Goal: Complete application form

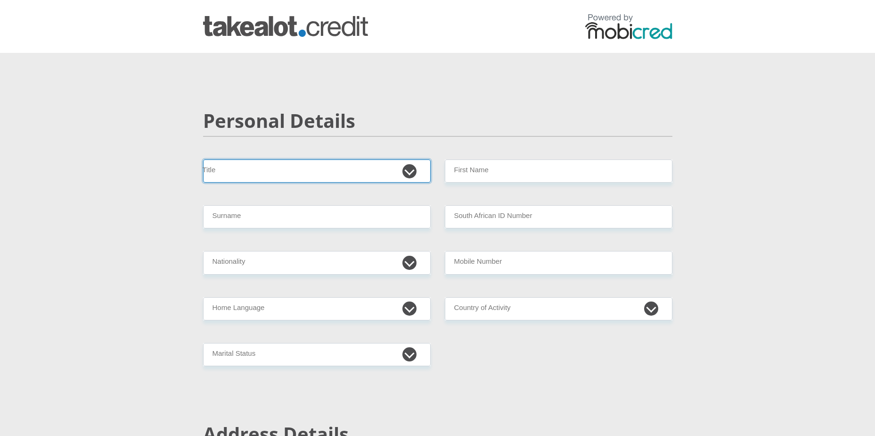
click at [409, 172] on select "Mr Ms Mrs Dr [PERSON_NAME]" at bounding box center [317, 170] width 228 height 23
select select "Ms"
click at [203, 159] on select "Mr Ms Mrs Dr [PERSON_NAME]" at bounding box center [317, 170] width 228 height 23
click at [530, 169] on input "First Name" at bounding box center [559, 170] width 228 height 23
type input "BansiTrisha"
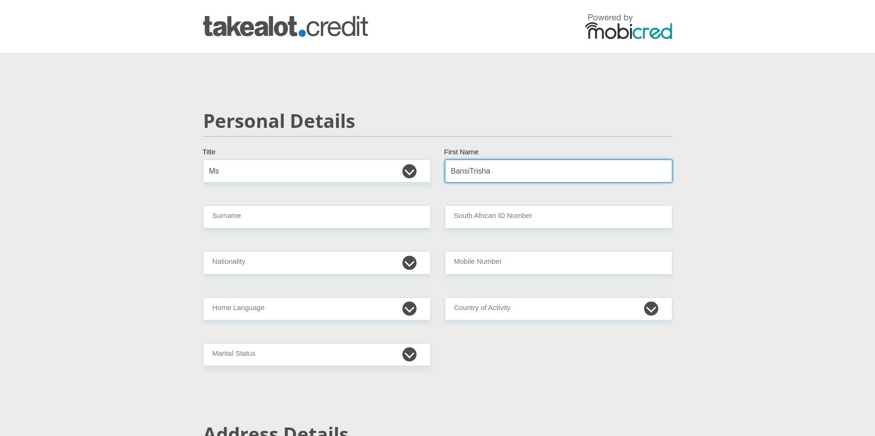
type input "Daya"
type input "SAOTA"
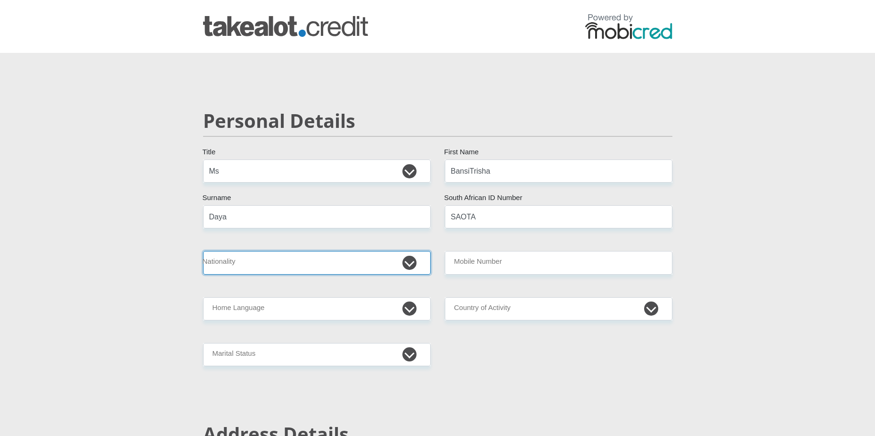
select select "ZAF"
type input "0765971227"
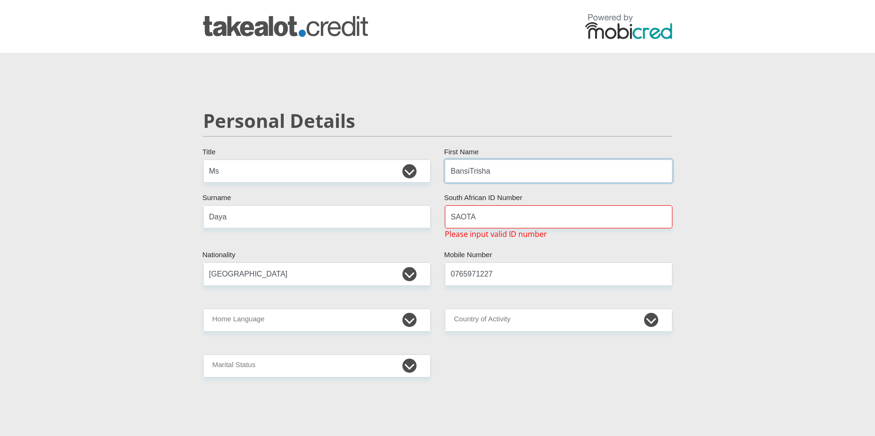
type input "BansiTrisha"
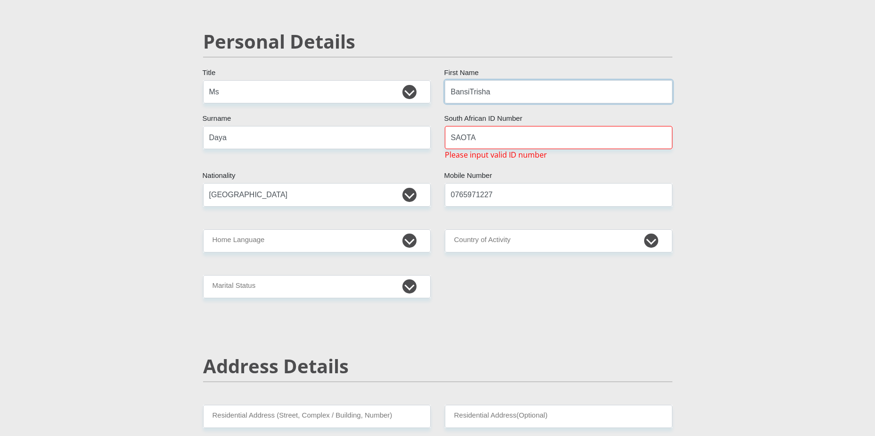
scroll to position [94, 0]
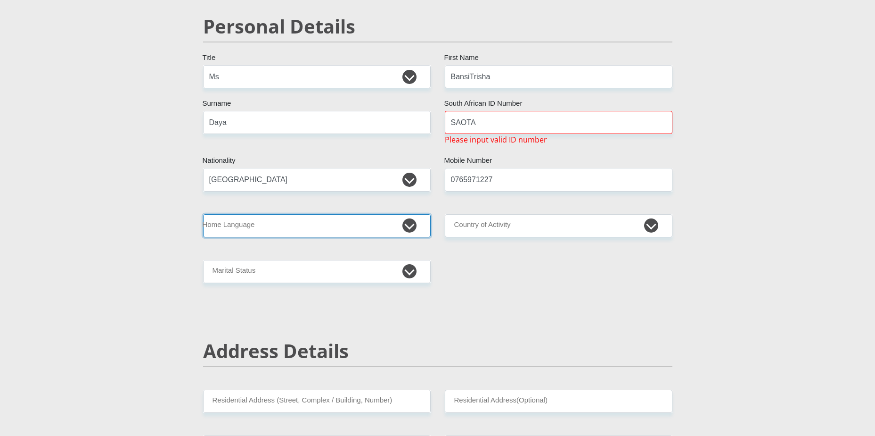
click at [414, 226] on select "Afrikaans English Sepedi South Ndebele Southern Sotho Swati Tsonga Tswana Venda…" at bounding box center [317, 225] width 228 height 23
select select "eng"
click at [203, 214] on select "Afrikaans English Sepedi South Ndebele Southern Sotho Swati Tsonga Tswana Venda…" at bounding box center [317, 225] width 228 height 23
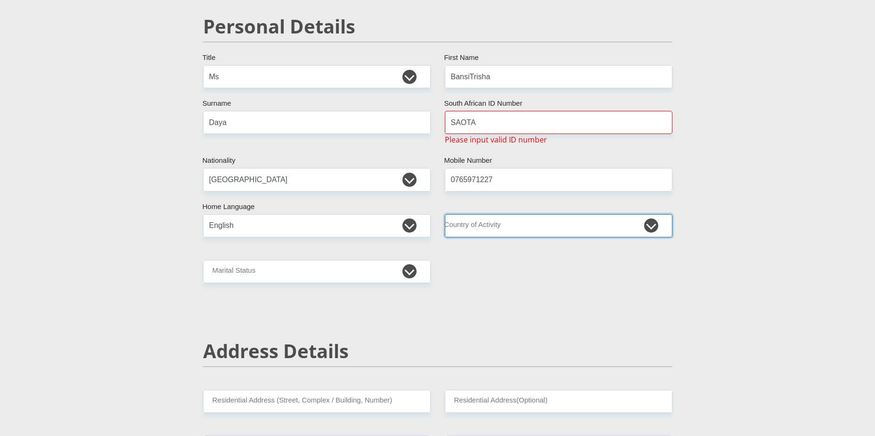
click at [655, 230] on select "[GEOGRAPHIC_DATA] [GEOGRAPHIC_DATA] [GEOGRAPHIC_DATA] [GEOGRAPHIC_DATA] [GEOGRA…" at bounding box center [559, 225] width 228 height 23
select select "ZAF"
click at [445, 214] on select "[GEOGRAPHIC_DATA] [GEOGRAPHIC_DATA] [GEOGRAPHIC_DATA] [GEOGRAPHIC_DATA] [GEOGRA…" at bounding box center [559, 225] width 228 height 23
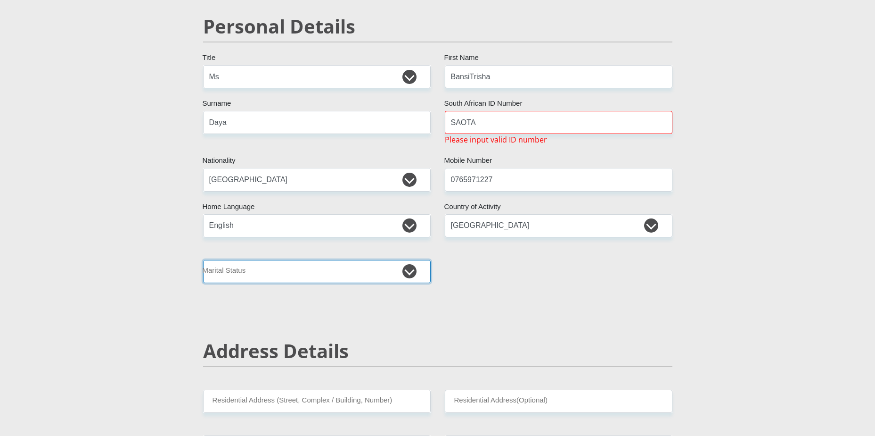
click at [417, 272] on select "Married ANC Single Divorced Widowed Married COP or Customary Law" at bounding box center [317, 271] width 228 height 23
select select "2"
click at [203, 260] on select "Married ANC Single Divorced Widowed Married COP or Customary Law" at bounding box center [317, 271] width 228 height 23
drag, startPoint x: 490, startPoint y: 129, endPoint x: 441, endPoint y: 126, distance: 49.6
click at [441, 126] on div "SAOTA South African ID Number Please input valid ID number" at bounding box center [559, 128] width 242 height 34
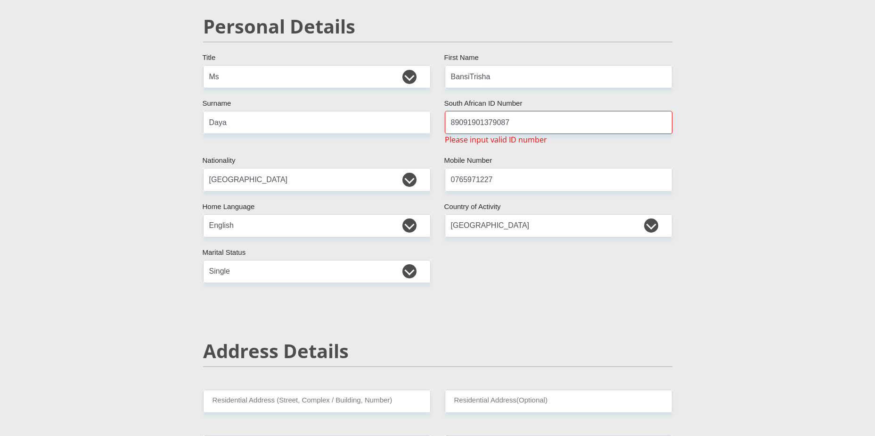
click at [495, 124] on input "89091901379087" at bounding box center [559, 122] width 228 height 23
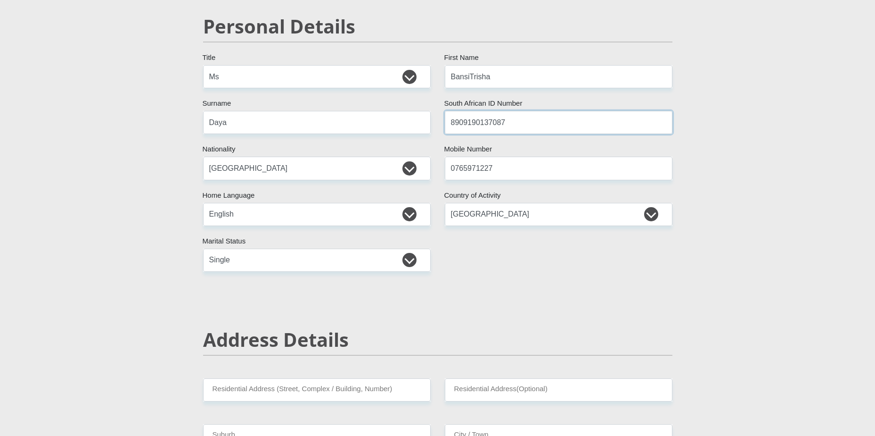
type input "8909190137087"
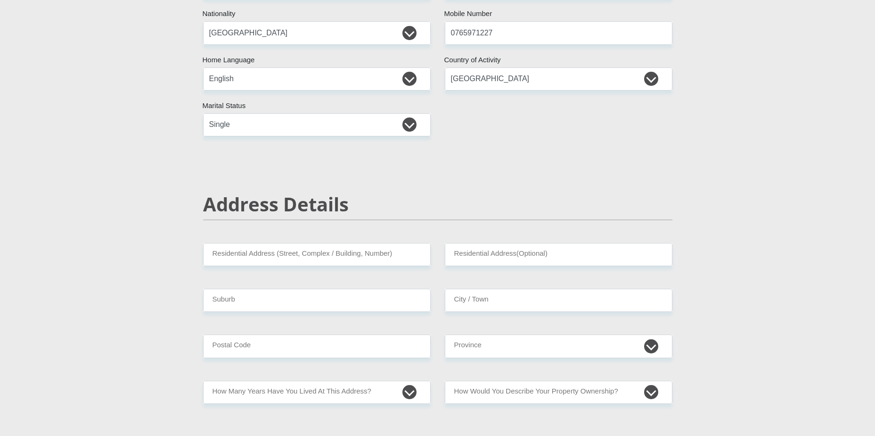
scroll to position [236, 0]
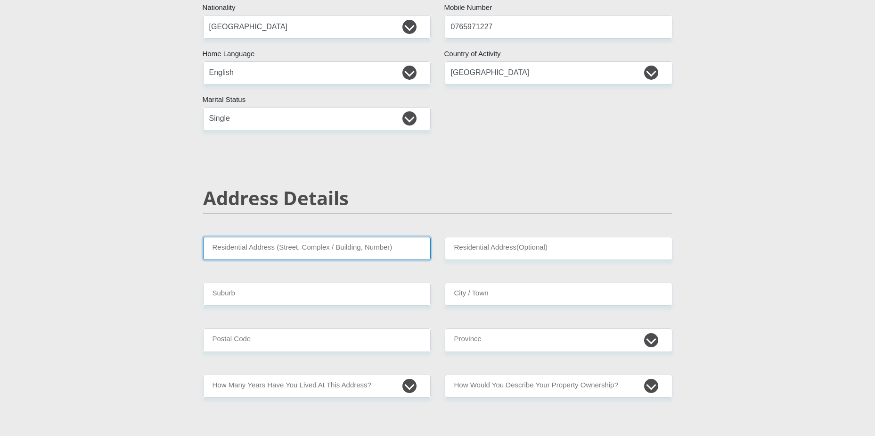
click at [327, 251] on input "Residential Address (Street, Complex / Building, Number)" at bounding box center [317, 248] width 228 height 23
type input "[STREET_ADDRESS]"
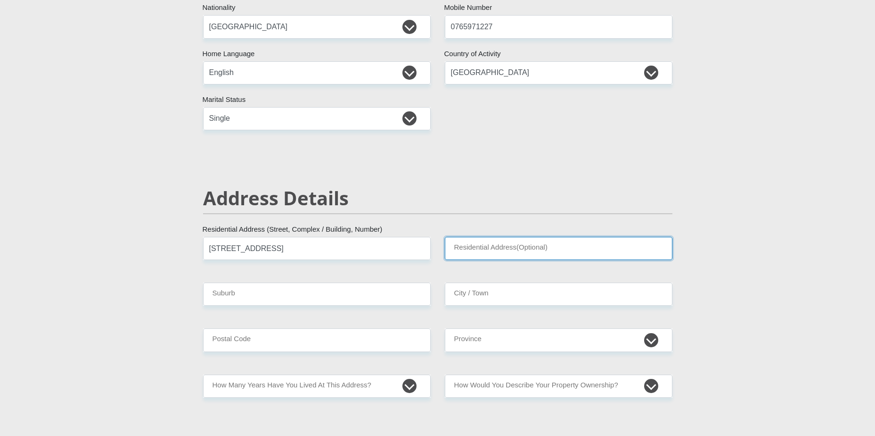
type input "[PERSON_NAME], [GEOGRAPHIC_DATA]"
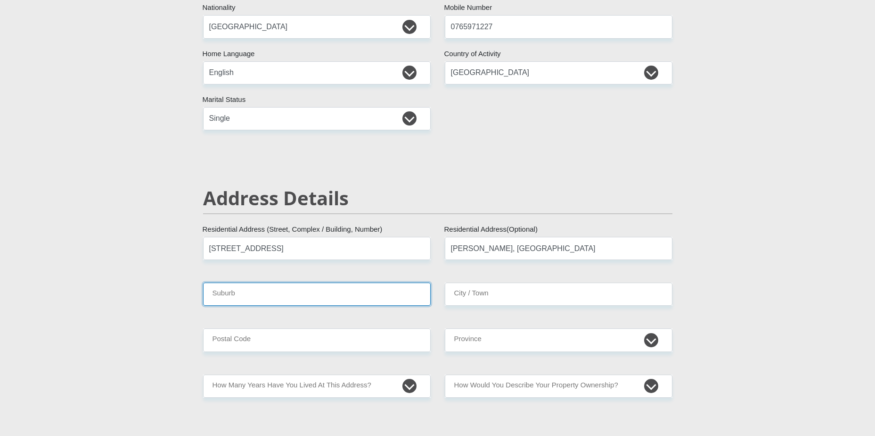
type input "[GEOGRAPHIC_DATA]"
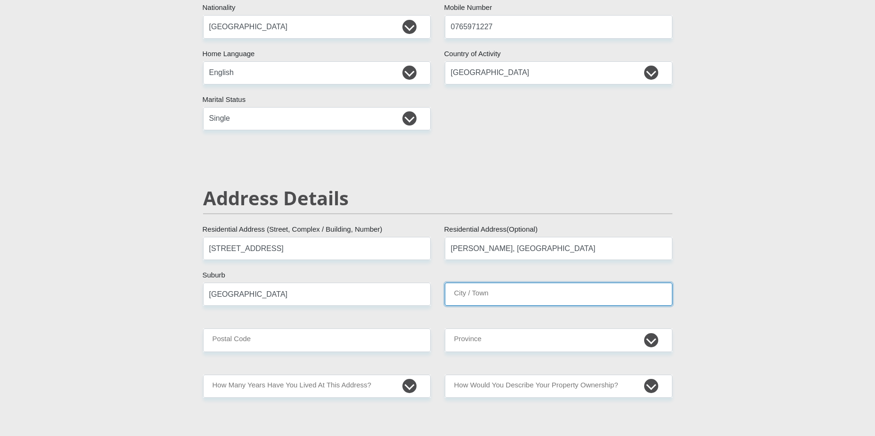
type input "[GEOGRAPHIC_DATA]"
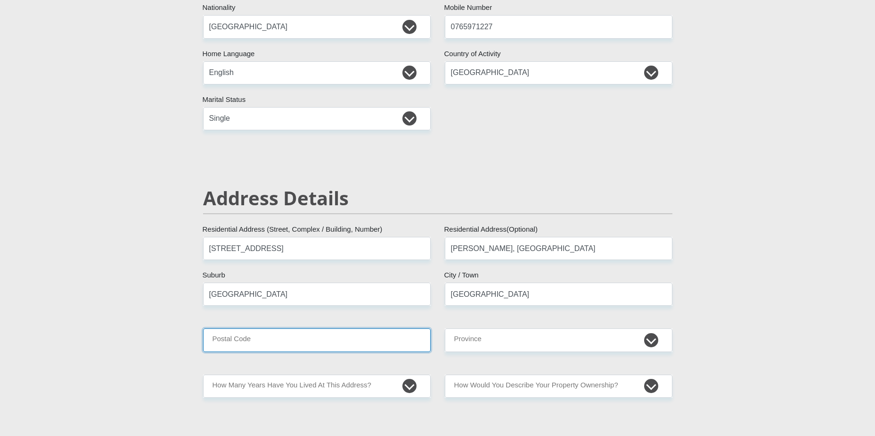
type input "7580"
type input "[EMAIL_ADDRESS][DOMAIN_NAME]"
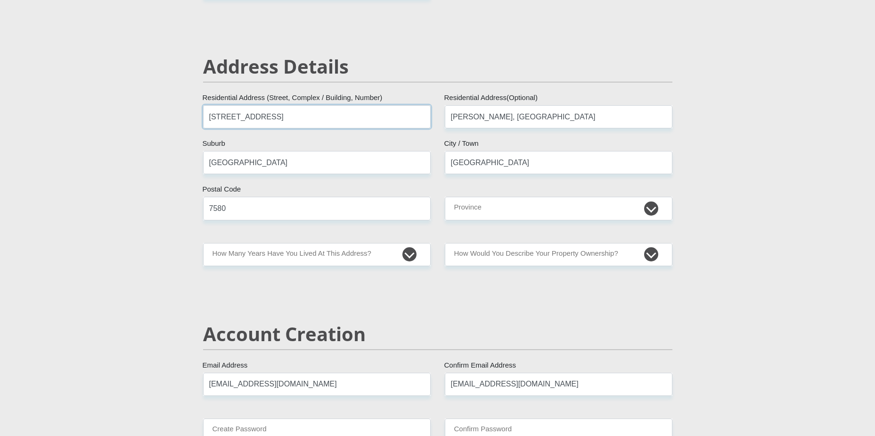
scroll to position [377, 0]
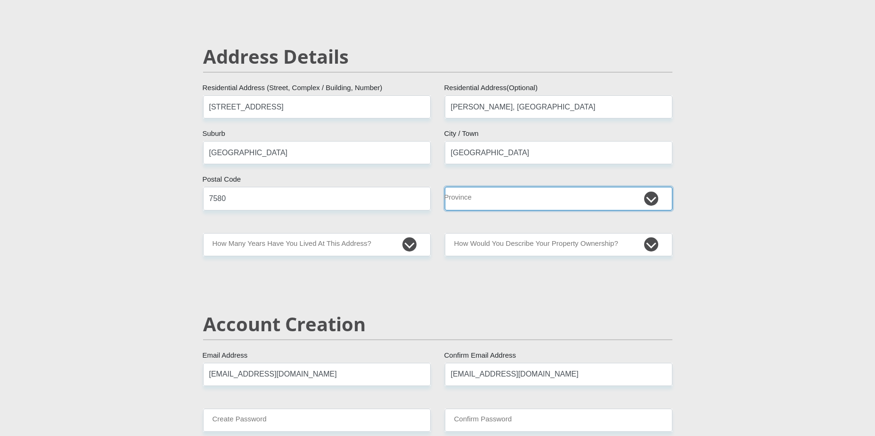
click at [645, 205] on select "Eastern Cape Free State [GEOGRAPHIC_DATA] [GEOGRAPHIC_DATA][DATE] [GEOGRAPHIC_D…" at bounding box center [559, 198] width 228 height 23
select select "Western Cape"
click at [445, 187] on select "Eastern Cape Free State [GEOGRAPHIC_DATA] [GEOGRAPHIC_DATA][DATE] [GEOGRAPHIC_D…" at bounding box center [559, 198] width 228 height 23
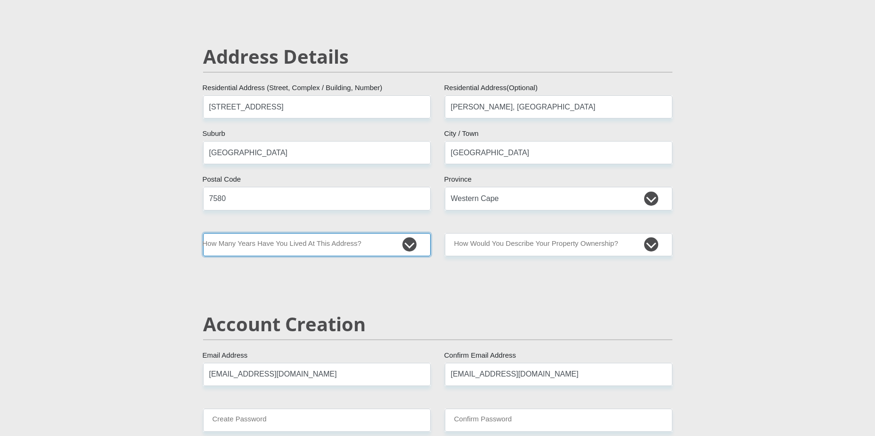
click at [411, 242] on select "less than 1 year 1-3 years 3-5 years 5+ years" at bounding box center [317, 244] width 228 height 23
select select "2"
click at [203, 233] on select "less than 1 year 1-3 years 3-5 years 5+ years" at bounding box center [317, 244] width 228 height 23
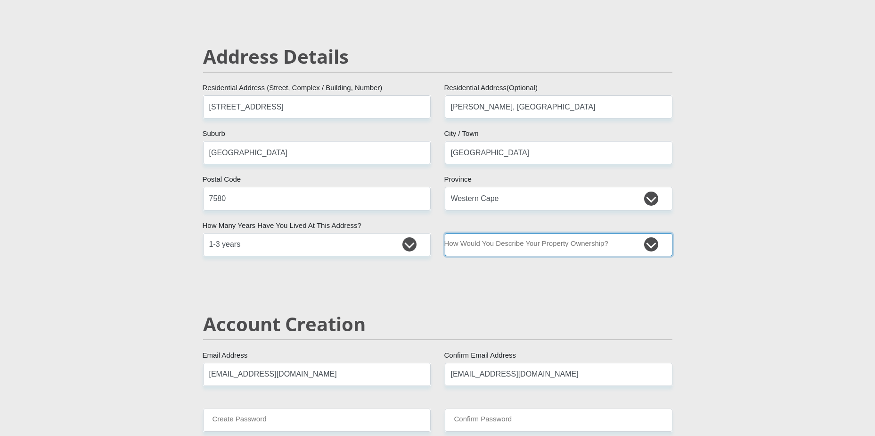
click at [649, 249] on select "Owned Rented Family Owned Company Dwelling" at bounding box center [559, 244] width 228 height 23
select select "Rented"
click at [445, 233] on select "Owned Rented Family Owned Company Dwelling" at bounding box center [559, 244] width 228 height 23
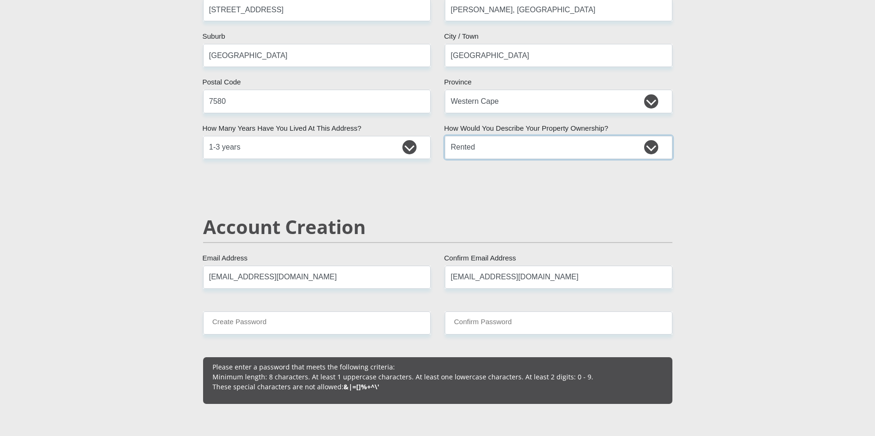
scroll to position [519, 0]
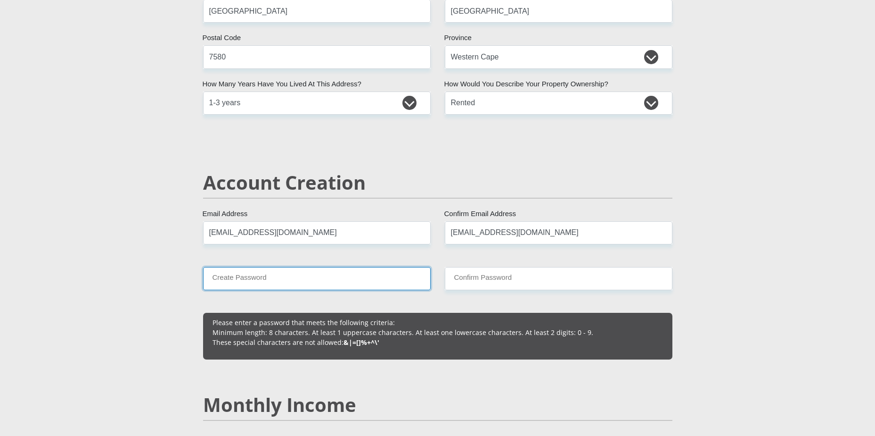
click at [371, 284] on input "Create Password" at bounding box center [317, 278] width 228 height 23
type input "Iammyownhero@19"
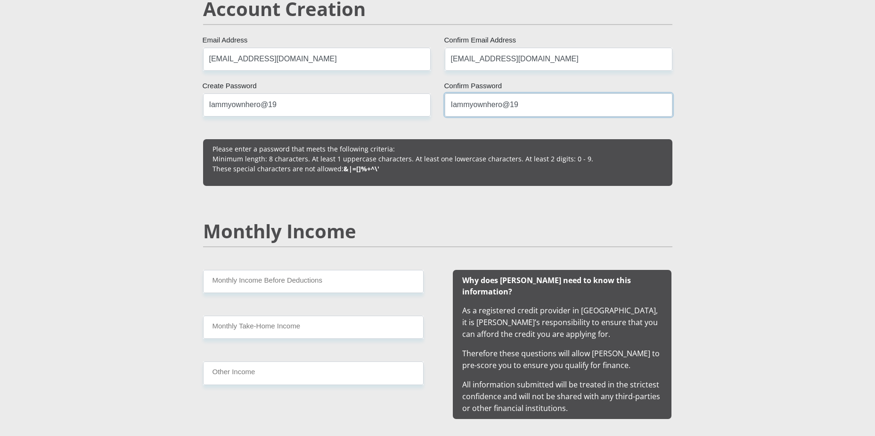
scroll to position [707, 0]
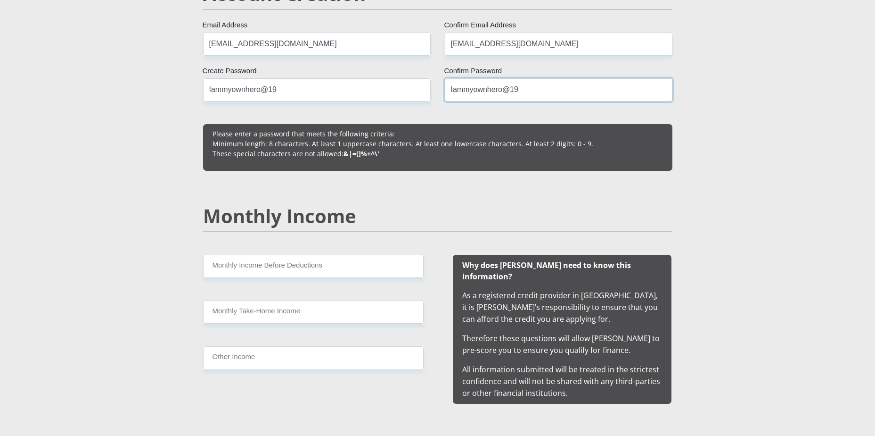
type input "Iammyownhero@19"
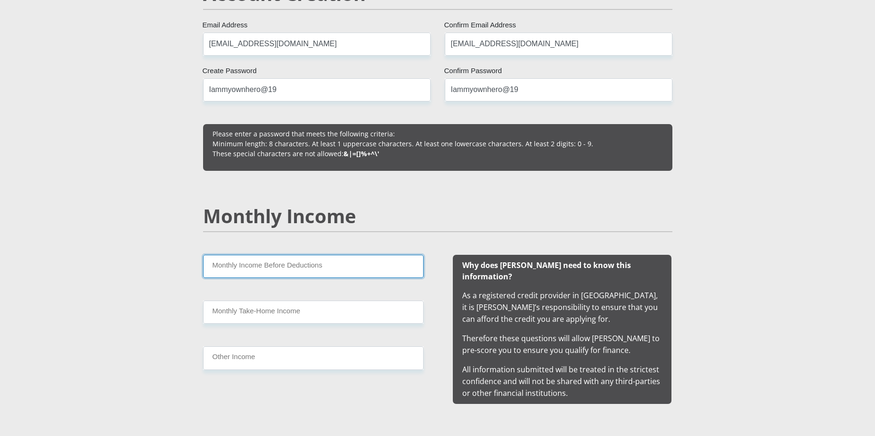
click at [275, 268] on input "Monthly Income Before Deductions" at bounding box center [313, 266] width 221 height 23
type input "17471"
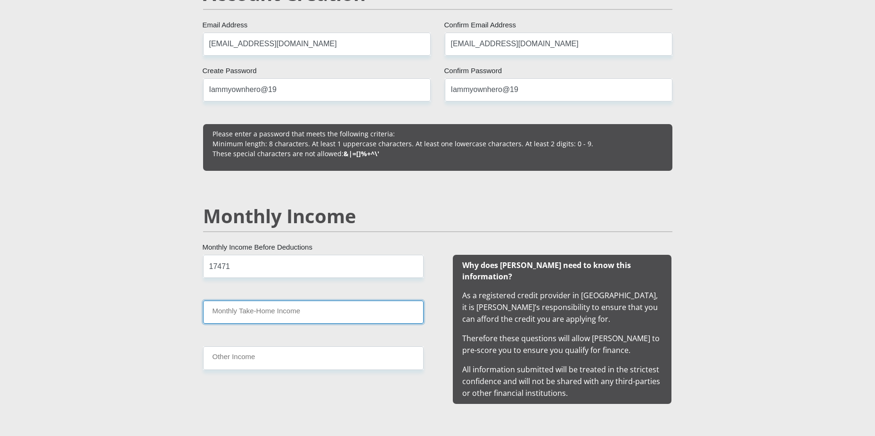
click at [307, 314] on input "Monthly Take-Home Income" at bounding box center [313, 311] width 221 height 23
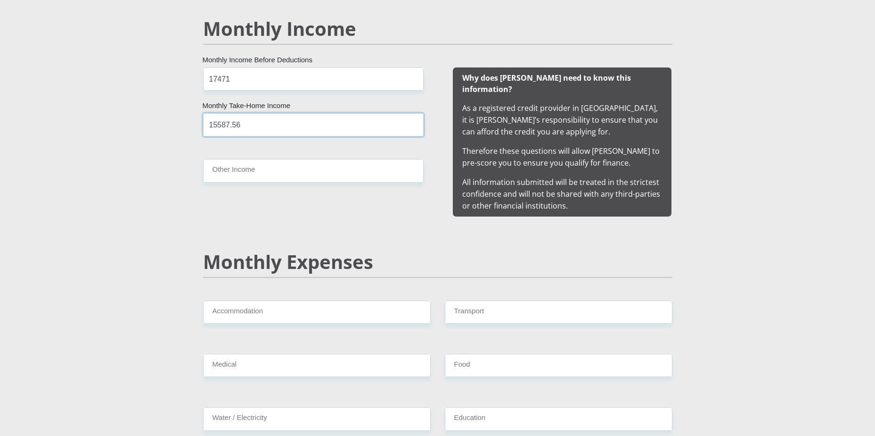
scroll to position [896, 0]
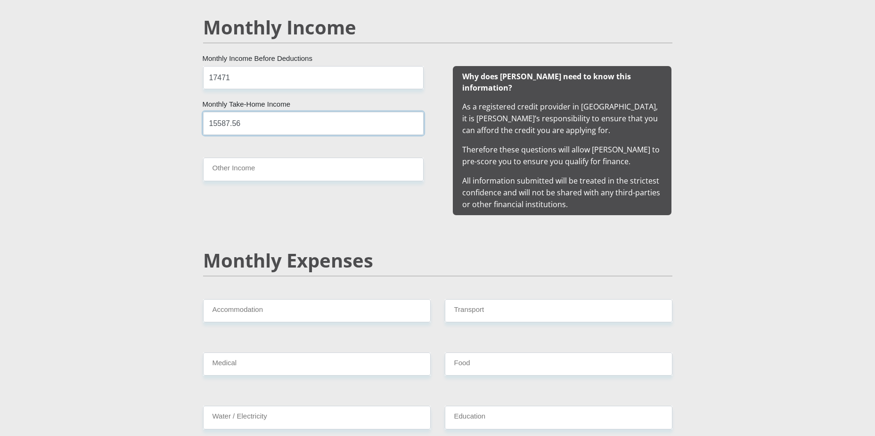
type input "15587.56"
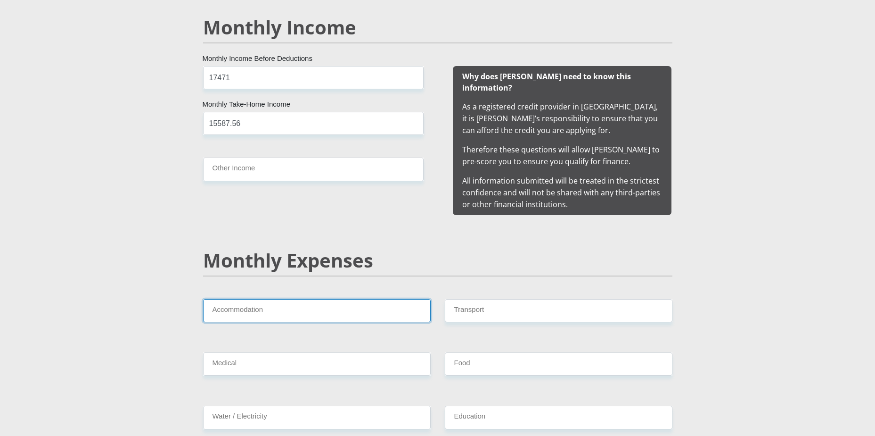
click at [304, 303] on input "Accommodation" at bounding box center [317, 310] width 228 height 23
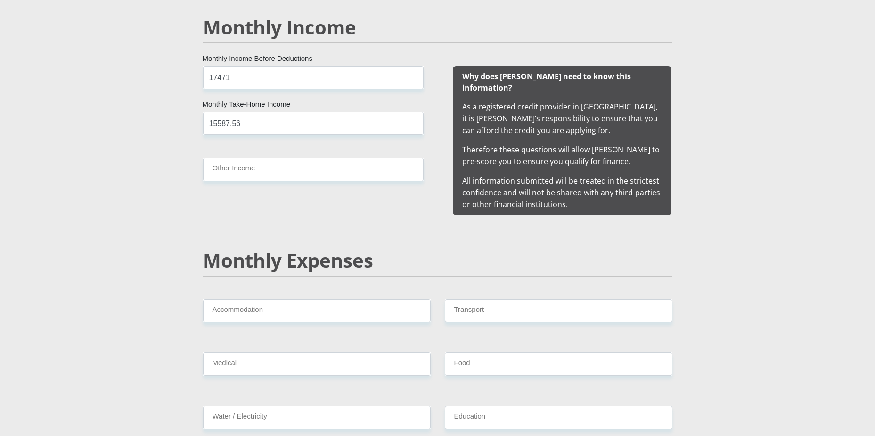
click at [293, 267] on div "Monthly Expenses" at bounding box center [438, 274] width 484 height 50
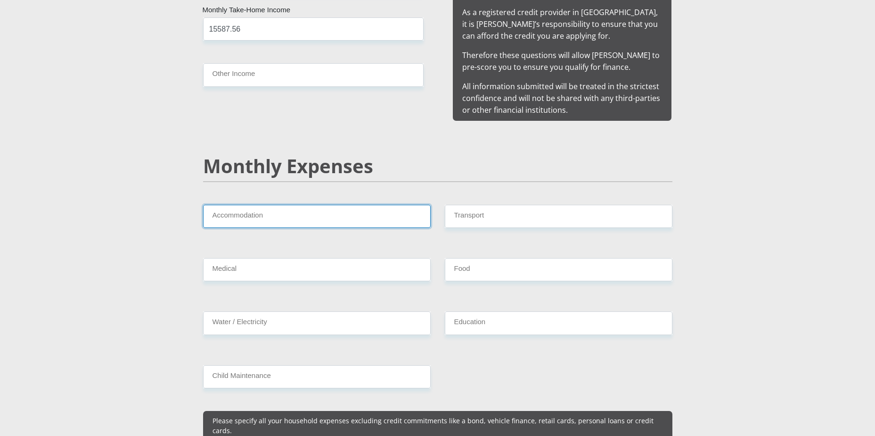
click at [266, 205] on input "Accommodation" at bounding box center [317, 216] width 228 height 23
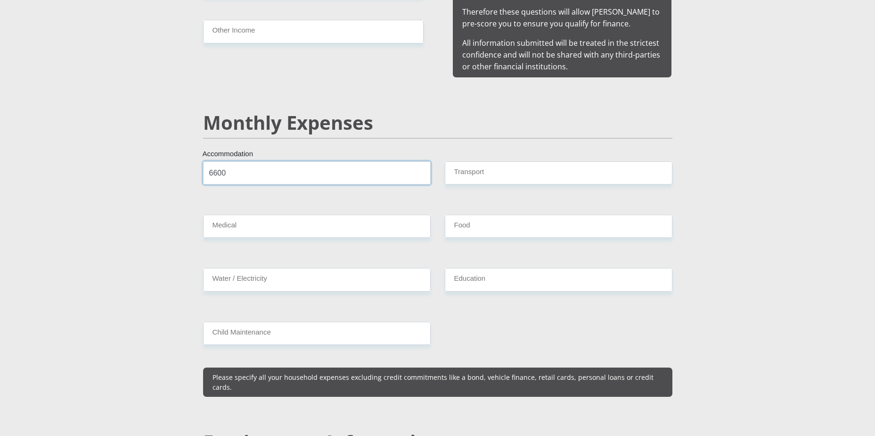
scroll to position [1037, 0]
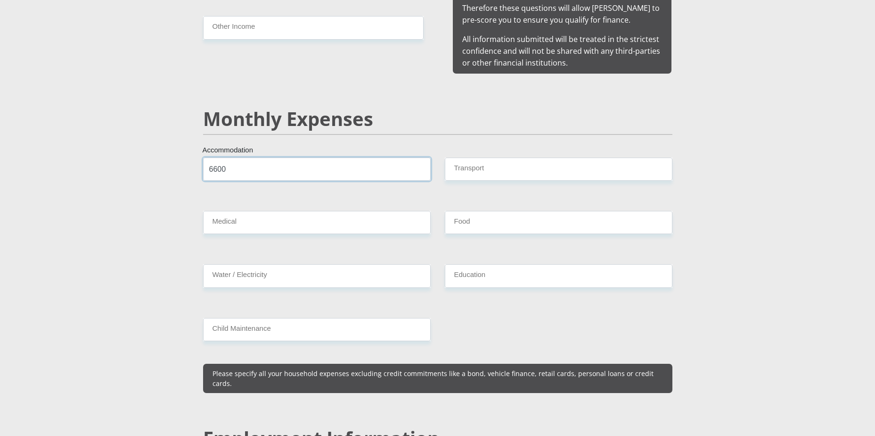
type input "6600"
click at [490, 211] on input "Food" at bounding box center [559, 222] width 228 height 23
type input "1500"
click at [323, 266] on input "Water / Electricity" at bounding box center [317, 275] width 228 height 23
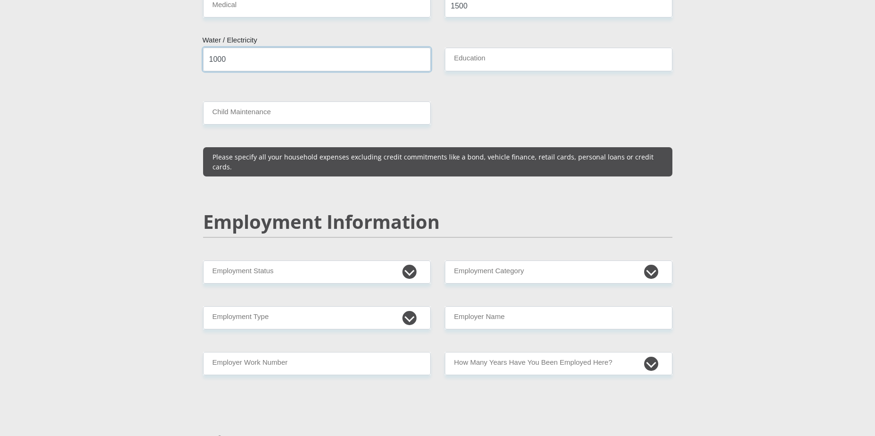
scroll to position [1273, 0]
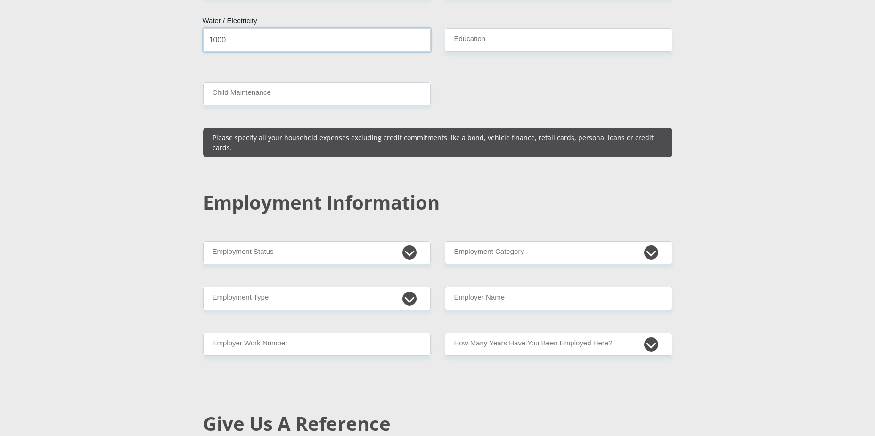
type input "1000"
click at [409, 241] on select "Permanent/Full-time Part-time/Casual [DEMOGRAPHIC_DATA] Worker Self-Employed Ho…" at bounding box center [317, 252] width 228 height 23
select select "1"
click at [203, 241] on select "Permanent/Full-time Part-time/Casual [DEMOGRAPHIC_DATA] Worker Self-Employed Ho…" at bounding box center [317, 252] width 228 height 23
click at [648, 241] on select "AGRICULTURE ALCOHOL & TOBACCO CONSTRUCTION MATERIALS METALLURGY EQUIPMENT FOR R…" at bounding box center [559, 252] width 228 height 23
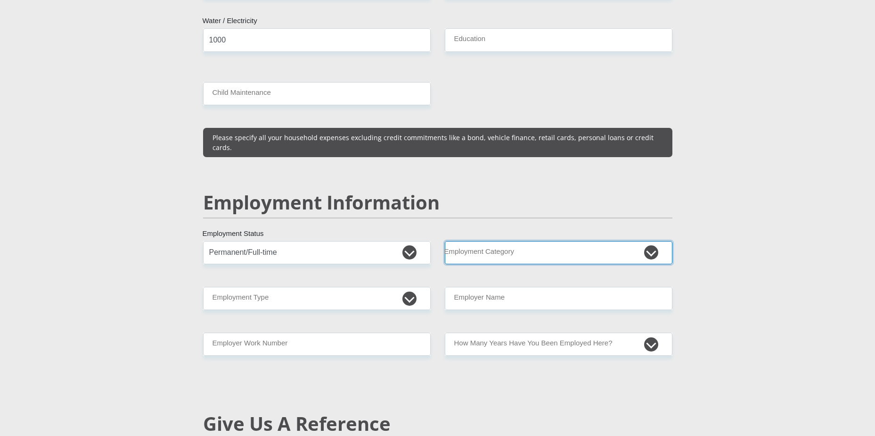
click at [648, 241] on select "AGRICULTURE ALCOHOL & TOBACCO CONSTRUCTION MATERIALS METALLURGY EQUIPMENT FOR R…" at bounding box center [559, 252] width 228 height 23
click at [412, 287] on select "College/Lecturer Craft Seller Creative Driver Executive Farmer Forces - Non Com…" at bounding box center [317, 298] width 228 height 23
click at [415, 287] on select "College/Lecturer Craft Seller Creative Driver Executive Farmer Forces - Non Com…" at bounding box center [317, 298] width 228 height 23
select select "Unknown/Other"
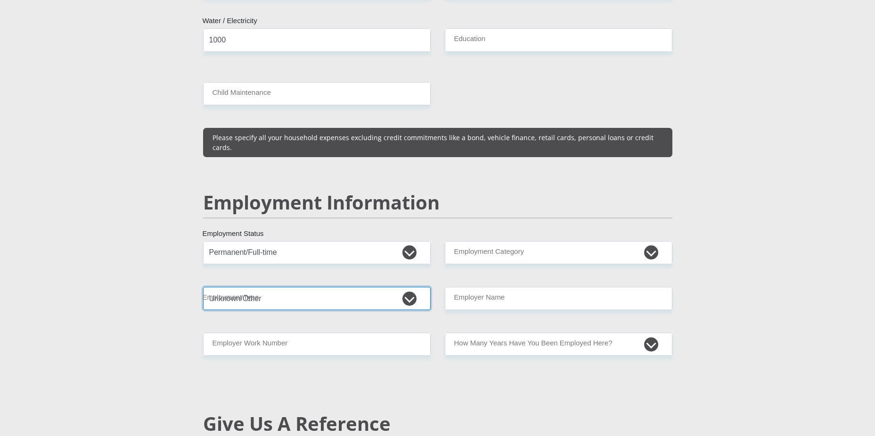
click at [203, 287] on select "College/Lecturer Craft Seller Creative Driver Executive Farmer Forces - Non Com…" at bounding box center [317, 298] width 228 height 23
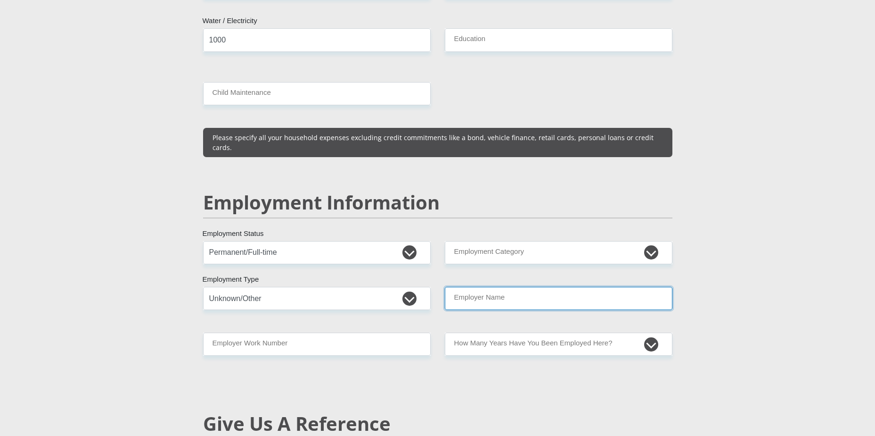
click at [566, 287] on input "Employer Name" at bounding box center [559, 298] width 228 height 23
type input "SAOTA"
click at [732, 298] on section "Personal Details Mr Ms Mrs Dr [PERSON_NAME] Title BansiTrisha First Name Daya S…" at bounding box center [437, 238] width 875 height 2916
drag, startPoint x: 52, startPoint y: 339, endPoint x: 59, endPoint y: 332, distance: 9.3
click at [52, 339] on section "Personal Details Mr Ms Mrs Dr [PERSON_NAME] Title BansiTrisha First Name Daya S…" at bounding box center [437, 238] width 875 height 2916
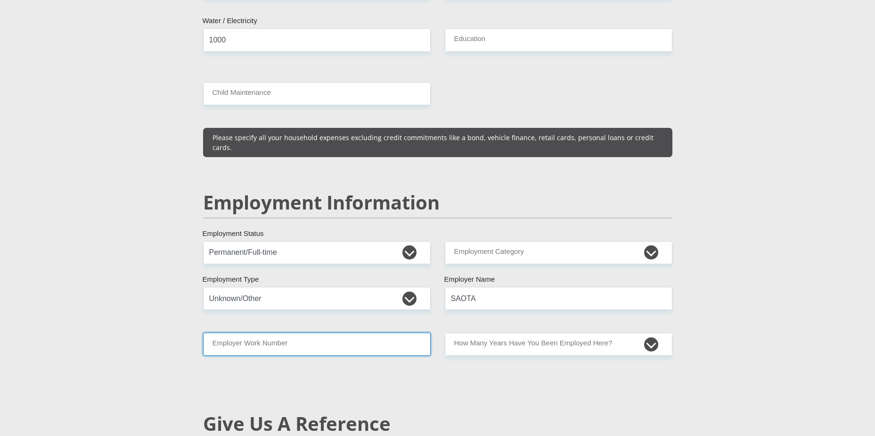
click at [338, 332] on input "Employer Work Number" at bounding box center [317, 343] width 228 height 23
paste input "[PHONE_NUMBER]"
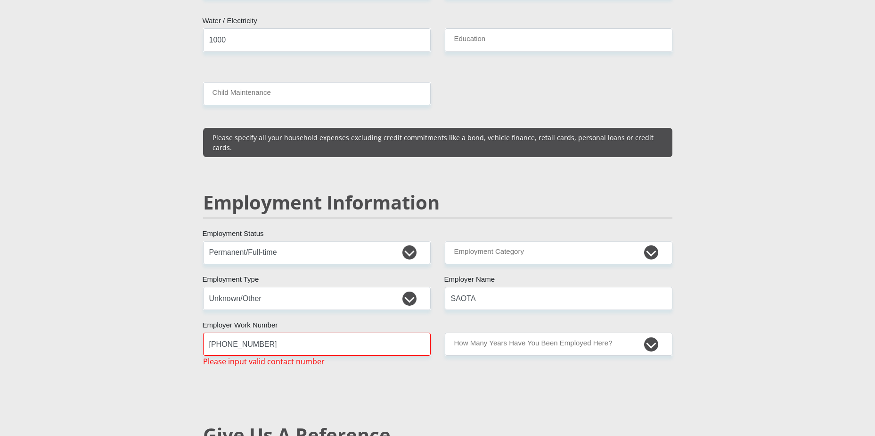
click at [317, 365] on div "Mr Ms Mrs Dr [PERSON_NAME] Title BansiTrisha First Name Daya Surname 8909190137…" at bounding box center [438, 236] width 484 height 2700
drag, startPoint x: 225, startPoint y: 326, endPoint x: 210, endPoint y: 324, distance: 15.2
click at [210, 332] on input "[PHONE_NUMBER]" at bounding box center [317, 343] width 228 height 23
click at [300, 363] on div "Mr Ms Mrs Dr [PERSON_NAME] Title BansiTrisha First Name Daya Surname 8909190137…" at bounding box center [438, 236] width 484 height 2700
click at [224, 332] on input "021 468 4400" at bounding box center [317, 343] width 228 height 23
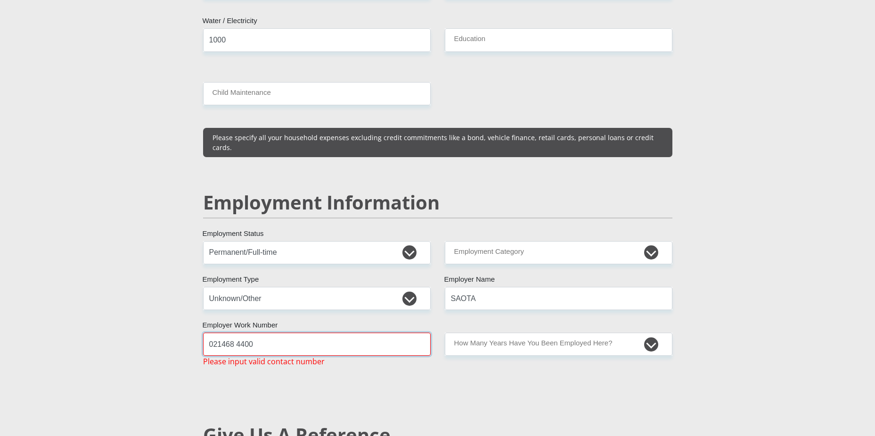
click at [238, 332] on input "021468 4400" at bounding box center [317, 343] width 228 height 23
click at [236, 332] on input "021468 4400" at bounding box center [317, 343] width 228 height 23
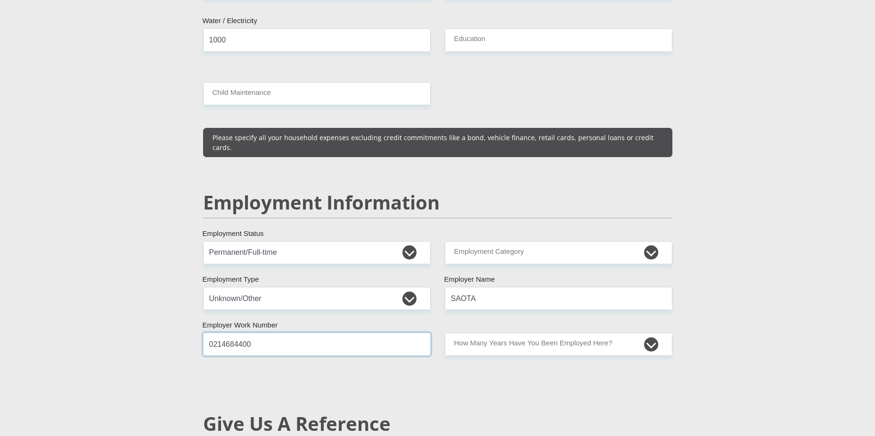
type input "0214684400"
click at [293, 361] on div "Mr Ms Mrs Dr [PERSON_NAME] Title BansiTrisha First Name Daya Surname 8909190137…" at bounding box center [438, 230] width 484 height 2689
click at [655, 332] on select "less than 1 year 1-3 years 3-5 years 5+ years" at bounding box center [559, 343] width 228 height 23
select select "48"
click at [445, 332] on select "less than 1 year 1-3 years 3-5 years 5+ years" at bounding box center [559, 343] width 228 height 23
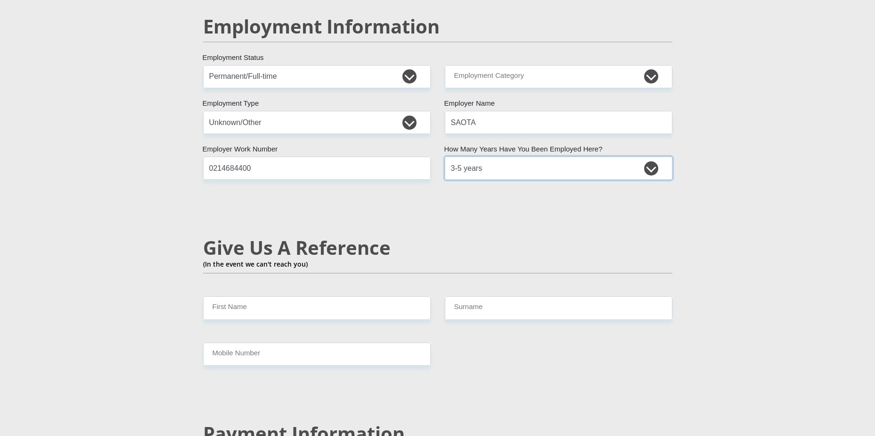
scroll to position [1461, 0]
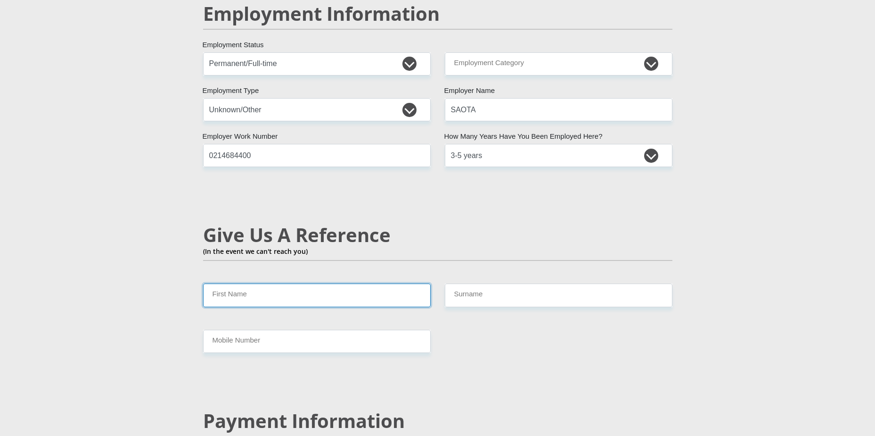
click at [344, 283] on input "First Name" at bounding box center [317, 294] width 228 height 23
type input "[PERSON_NAME]"
type input "Daya"
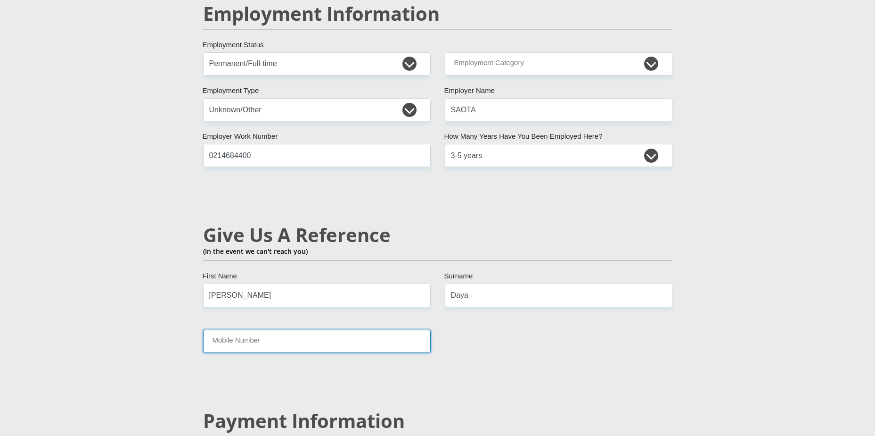
click at [284, 330] on input "Mobile Number" at bounding box center [317, 341] width 228 height 23
type input "0765971227"
click at [548, 340] on div "Mr Ms Mrs Dr [PERSON_NAME] Title BansiTrisha First Name Daya Surname 8909190137…" at bounding box center [438, 31] width 484 height 2712
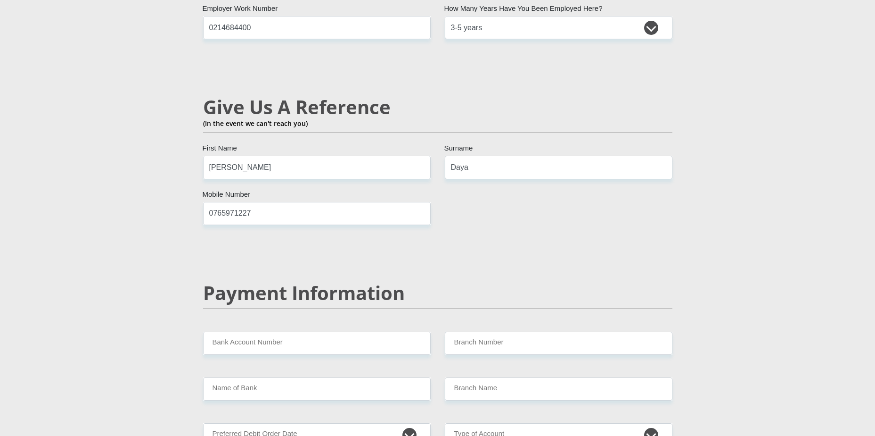
scroll to position [1673, 0]
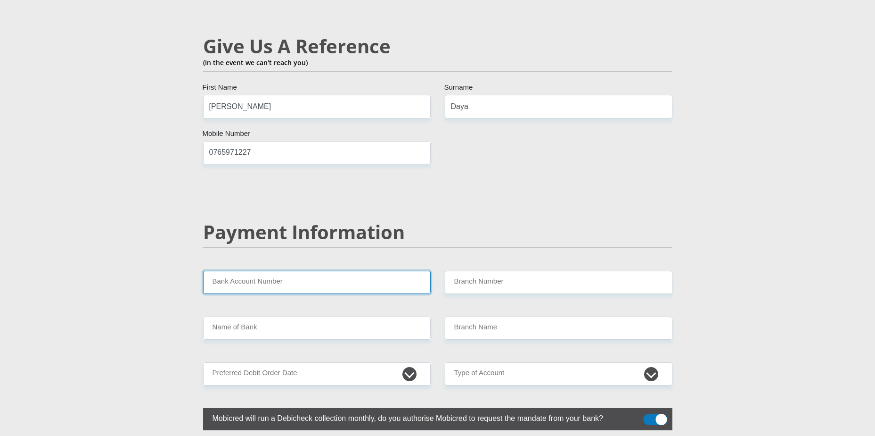
click at [346, 271] on input "Bank Account Number" at bounding box center [317, 282] width 228 height 23
type input "302461787"
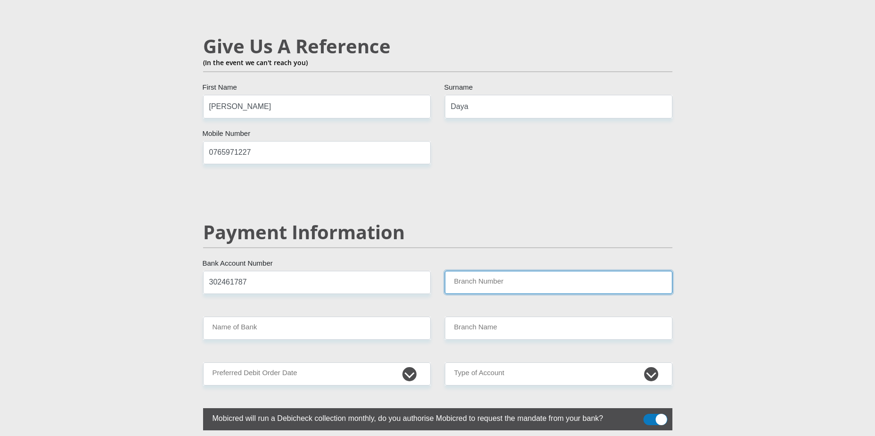
click at [473, 271] on input "Branch Number" at bounding box center [559, 282] width 228 height 23
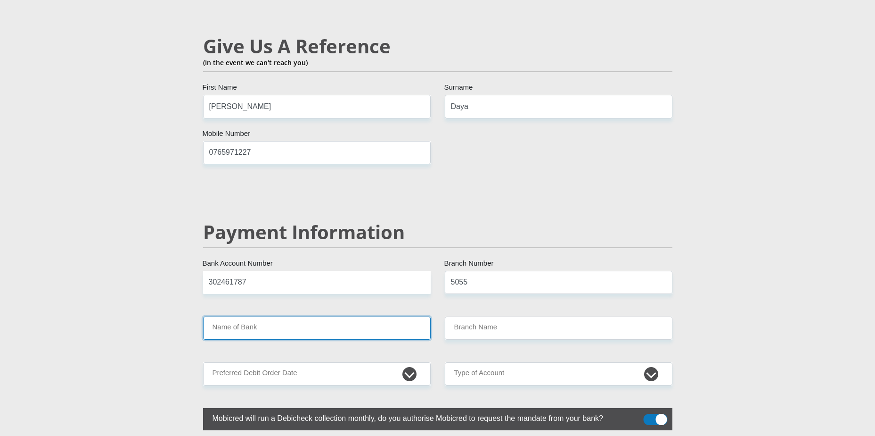
click at [360, 316] on input "Name of Bank" at bounding box center [317, 327] width 228 height 23
click at [471, 271] on input "5055" at bounding box center [559, 282] width 228 height 23
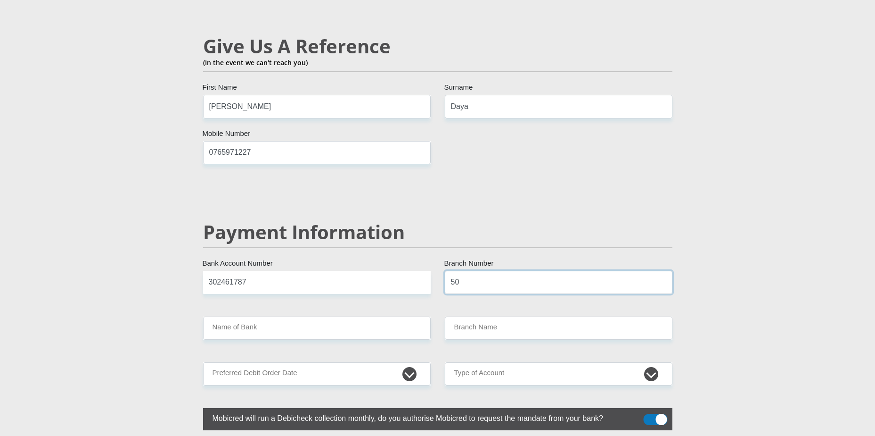
type input "5"
type input "1"
type input "00051001"
click at [319, 316] on input "Name of Bank" at bounding box center [317, 327] width 228 height 23
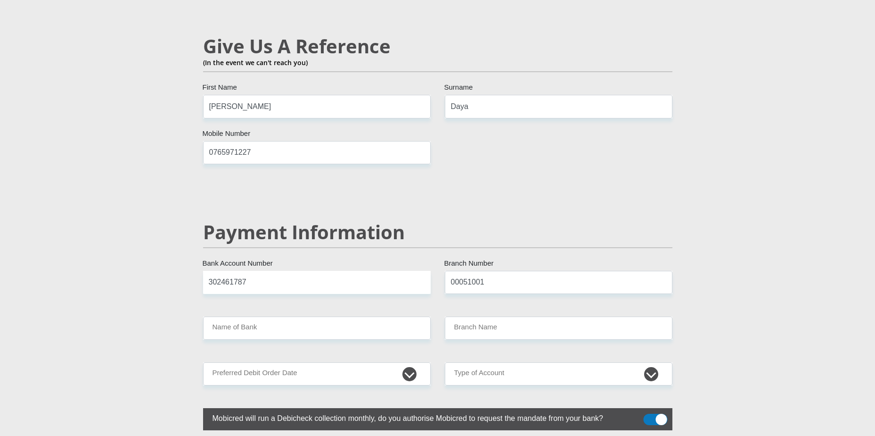
click at [438, 221] on h2 "Payment Information" at bounding box center [438, 232] width 470 height 23
click at [244, 316] on input "Name of Bank" at bounding box center [317, 327] width 228 height 23
click at [466, 316] on input "Branch Name" at bounding box center [559, 327] width 228 height 23
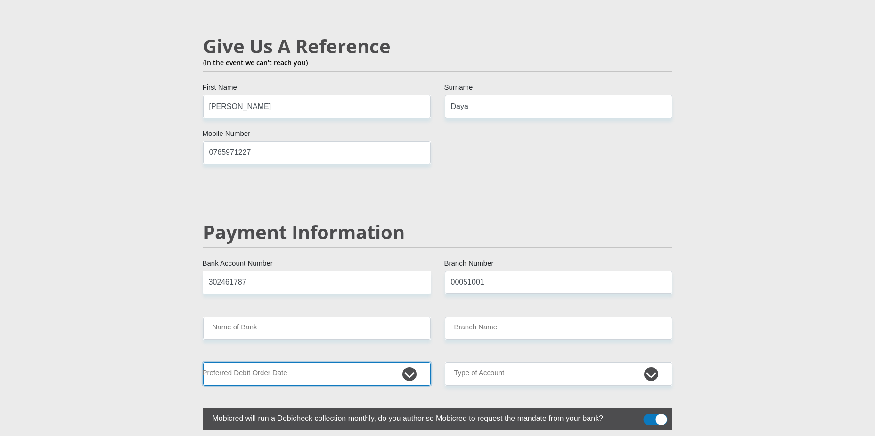
click at [410, 362] on select "1st 2nd 3rd 4th 5th 7th 18th 19th 20th 21st 22nd 23rd 24th 25th 26th 27th 28th …" at bounding box center [317, 373] width 228 height 23
select select "27"
click at [203, 362] on select "1st 2nd 3rd 4th 5th 7th 18th 19th 20th 21st 22nd 23rd 24th 25th 26th 27th 28th …" at bounding box center [317, 373] width 228 height 23
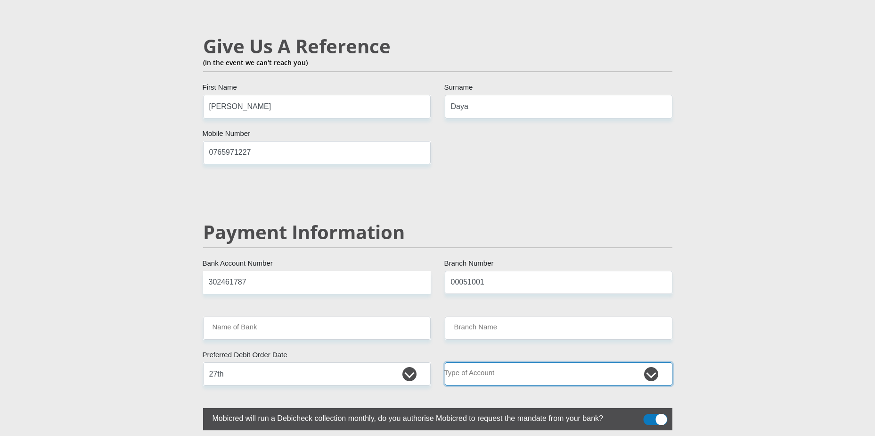
click at [510, 362] on select "Cheque Savings" at bounding box center [559, 373] width 228 height 23
select select "CUR"
click at [445, 362] on select "Cheque Savings" at bounding box center [559, 373] width 228 height 23
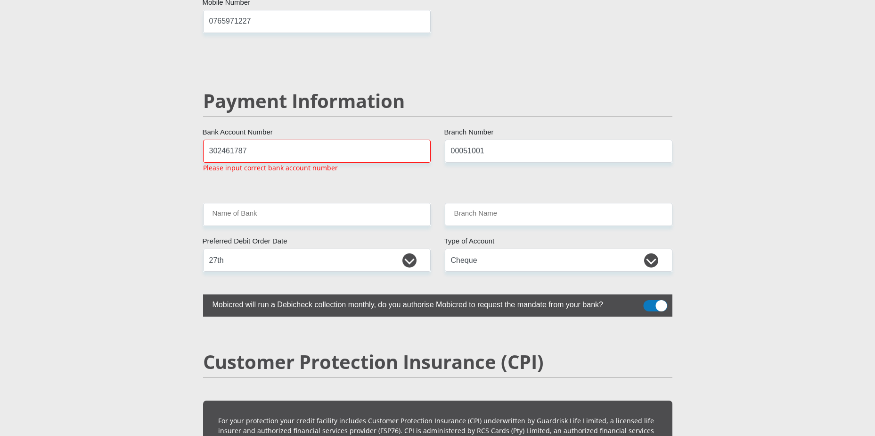
scroll to position [1803, 0]
click at [248, 140] on input "302461787" at bounding box center [317, 151] width 228 height 23
click at [206, 140] on input "302461787" at bounding box center [317, 151] width 228 height 23
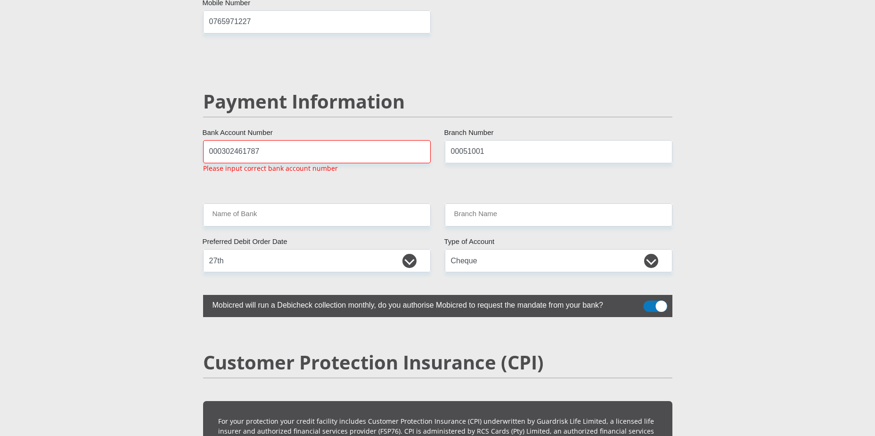
click at [219, 140] on input "000302461787" at bounding box center [317, 151] width 228 height 23
click at [223, 140] on input "000302461787" at bounding box center [317, 151] width 228 height 23
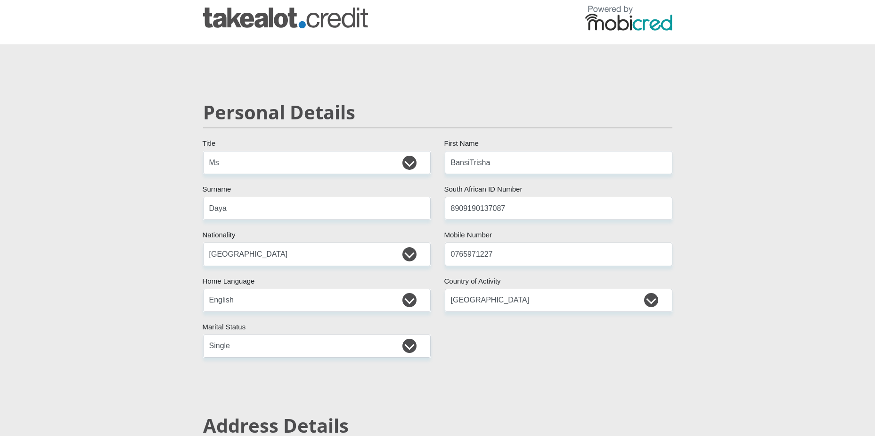
scroll to position [0, 0]
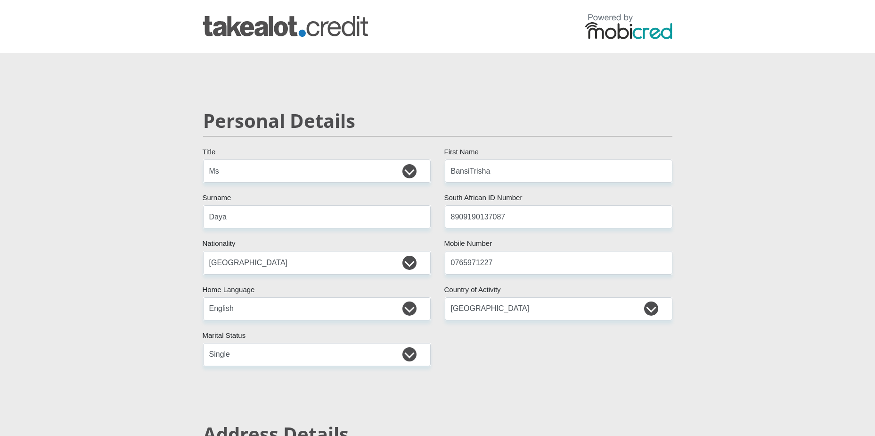
type input "302461787"
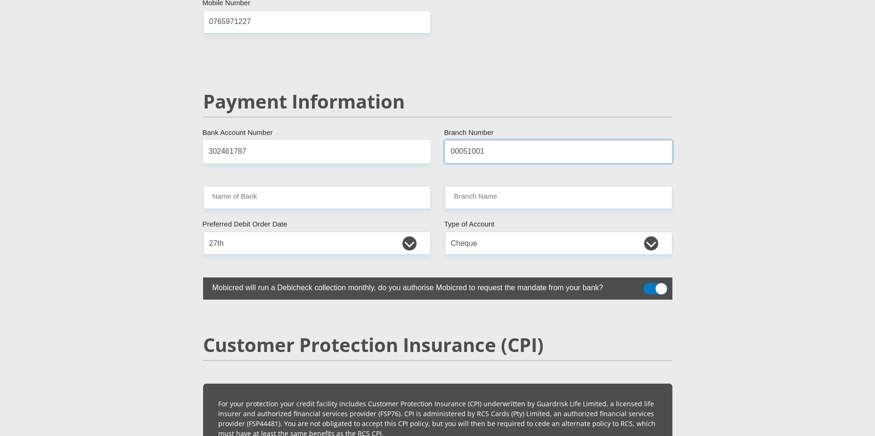
drag, startPoint x: 444, startPoint y: 125, endPoint x: 412, endPoint y: 122, distance: 32.3
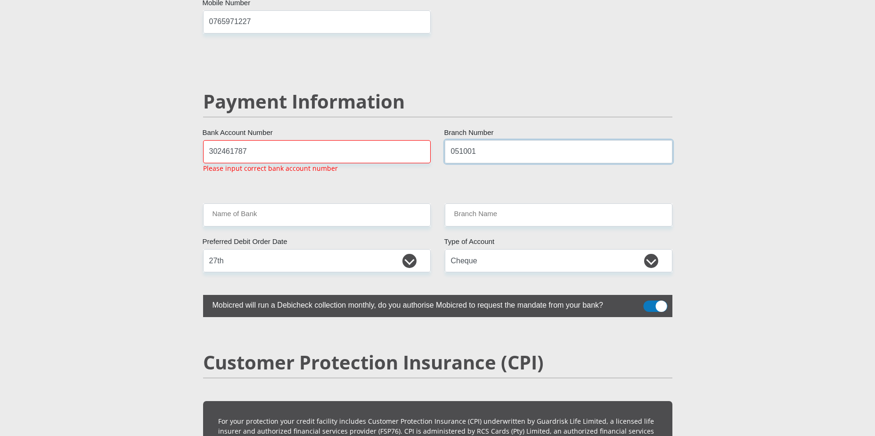
type input "051001"
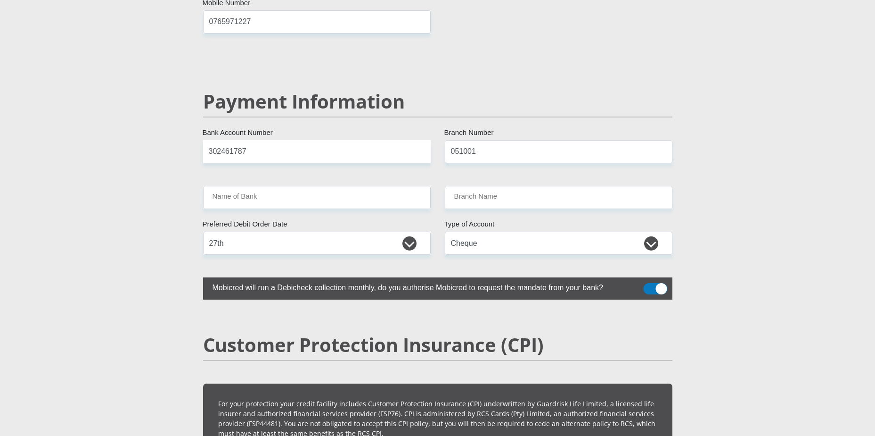
type input "STANDARD BANK"
type input "STANDARD BANK [GEOGRAPHIC_DATA]"
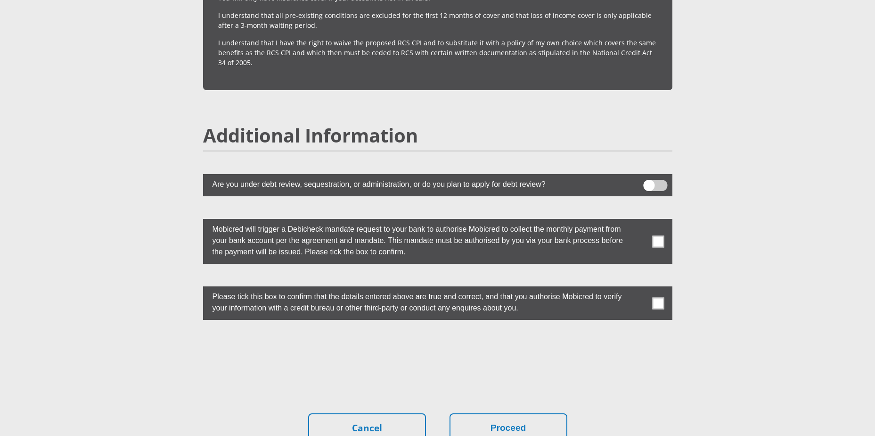
scroll to position [2494, 0]
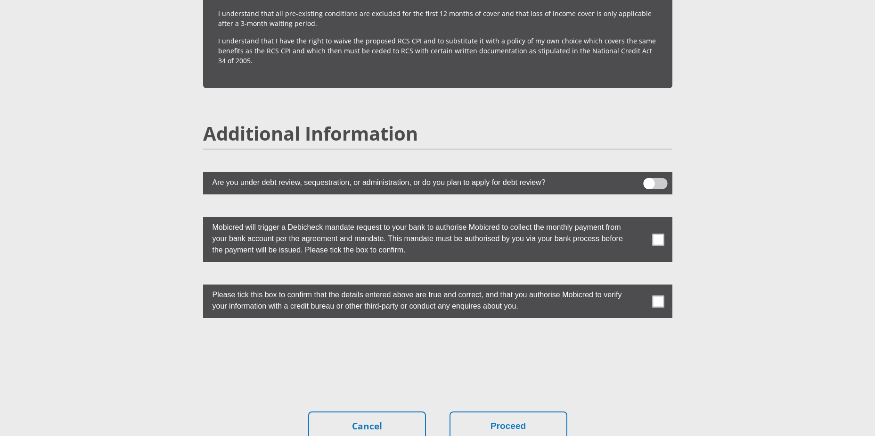
click at [663, 233] on span at bounding box center [658, 239] width 12 height 12
click at [640, 219] on input "checkbox" at bounding box center [640, 219] width 0 height 0
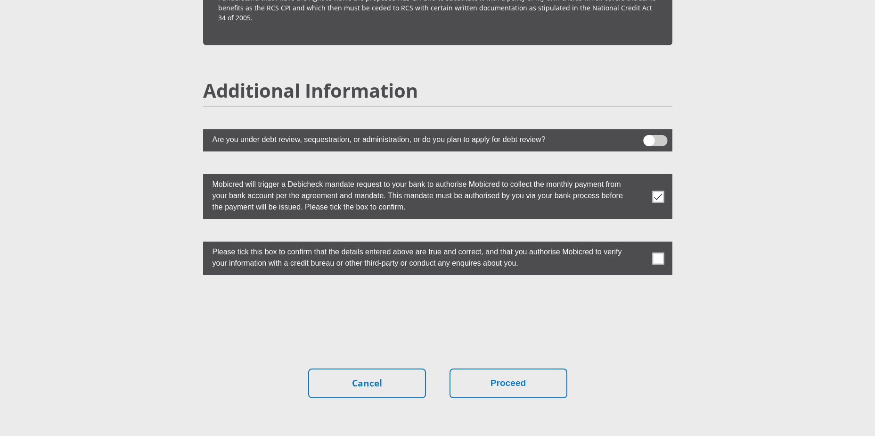
scroll to position [2541, 0]
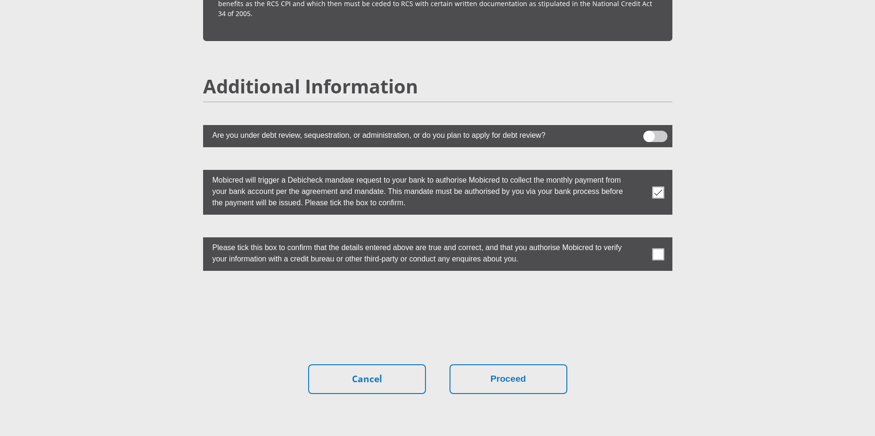
click at [659, 248] on span at bounding box center [658, 254] width 12 height 12
click at [640, 239] on input "checkbox" at bounding box center [640, 239] width 0 height 0
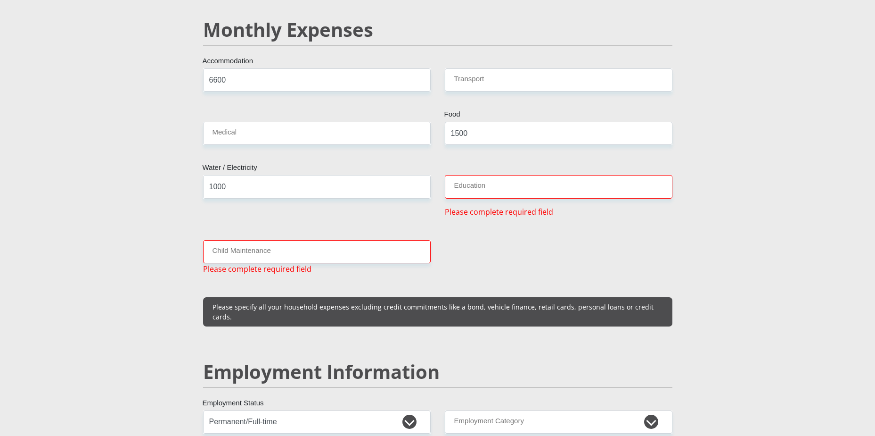
scroll to position [1127, 0]
click at [467, 177] on input "Education" at bounding box center [559, 185] width 228 height 23
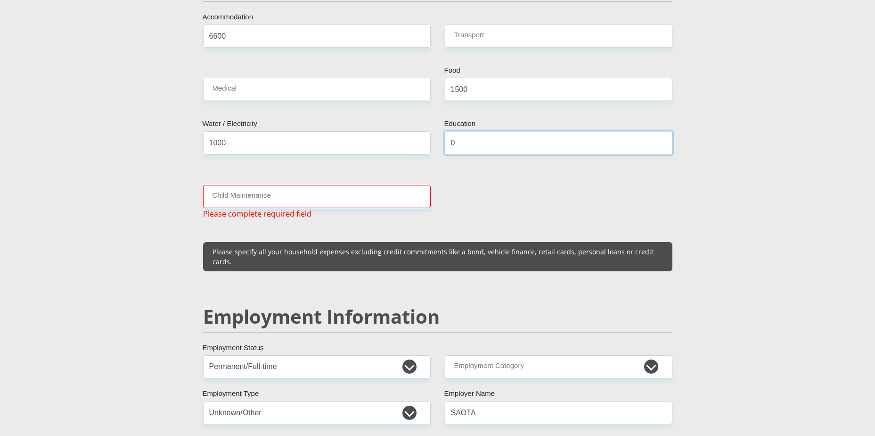
scroll to position [1174, 0]
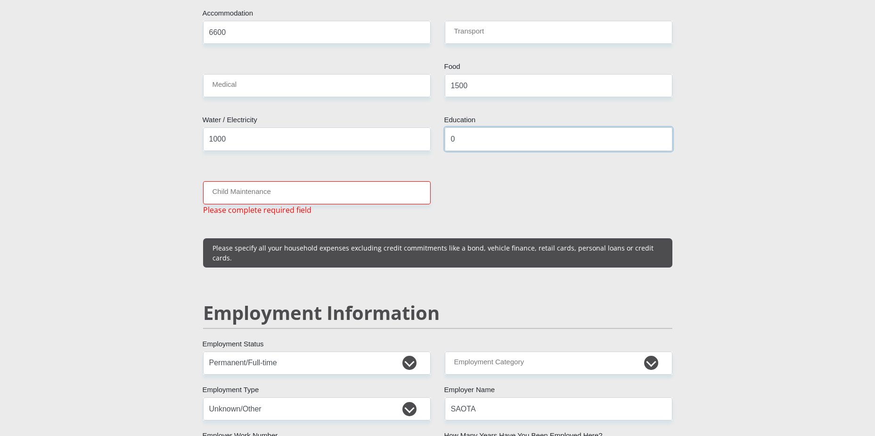
type input "0"
click at [280, 181] on input "Child Maintenance" at bounding box center [317, 192] width 228 height 23
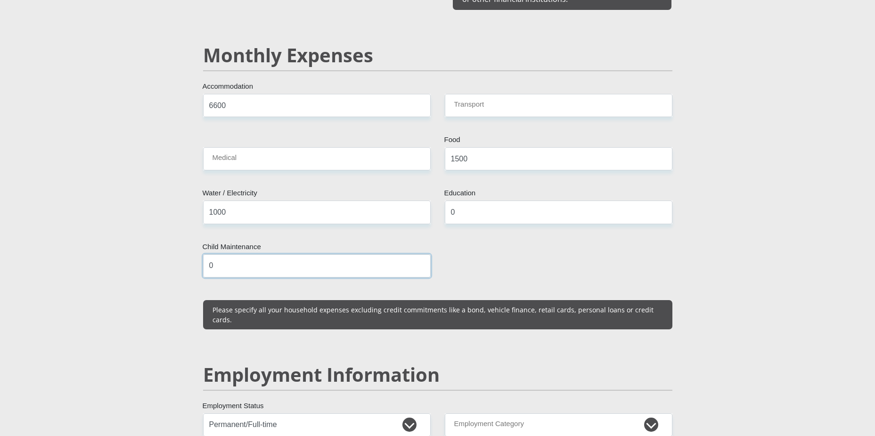
scroll to position [1080, 0]
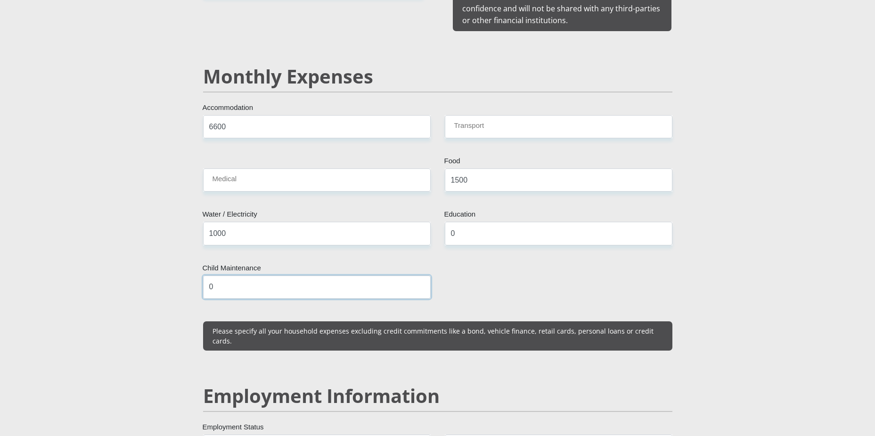
type input "0"
click at [487, 115] on input "Transport" at bounding box center [559, 126] width 228 height 23
type input "300"
click at [345, 170] on input "Medical" at bounding box center [317, 179] width 228 height 23
type input "0"
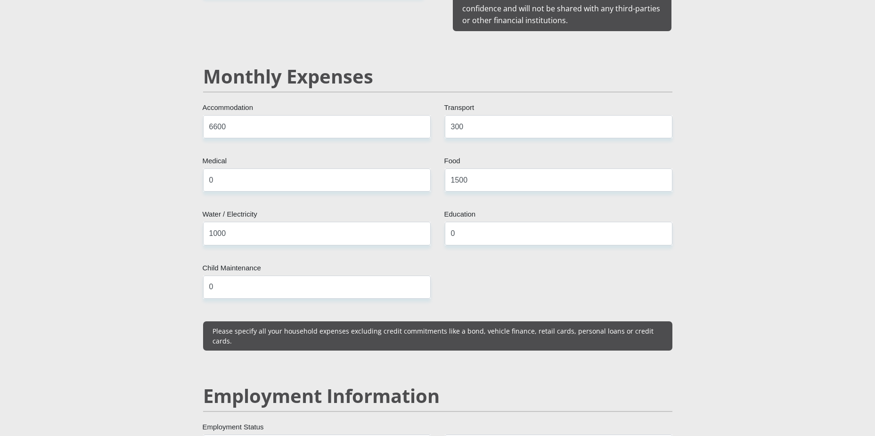
click at [577, 261] on div "Mr Ms Mrs Dr [PERSON_NAME] Title BansiTrisha First Name Daya Surname 8909190137…" at bounding box center [438, 424] width 484 height 2689
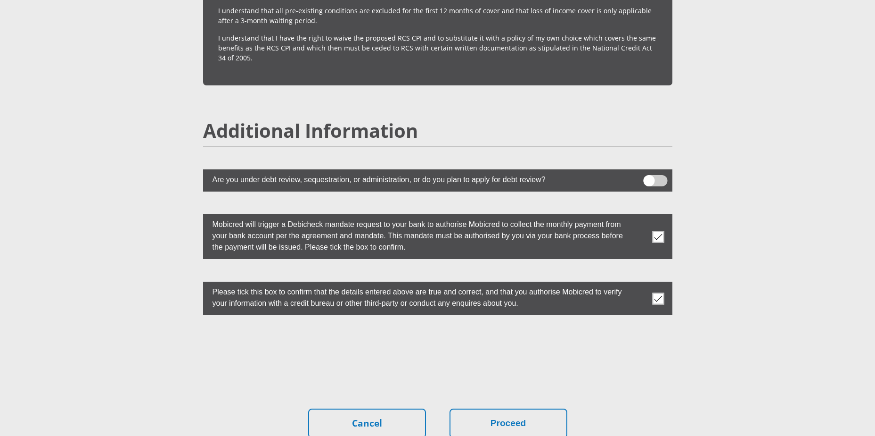
scroll to position [2494, 0]
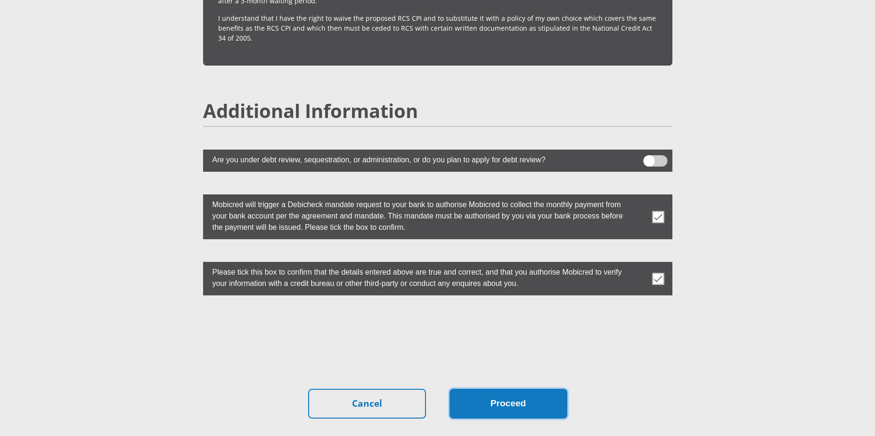
click at [532, 388] on button "Proceed" at bounding box center [509, 403] width 118 height 30
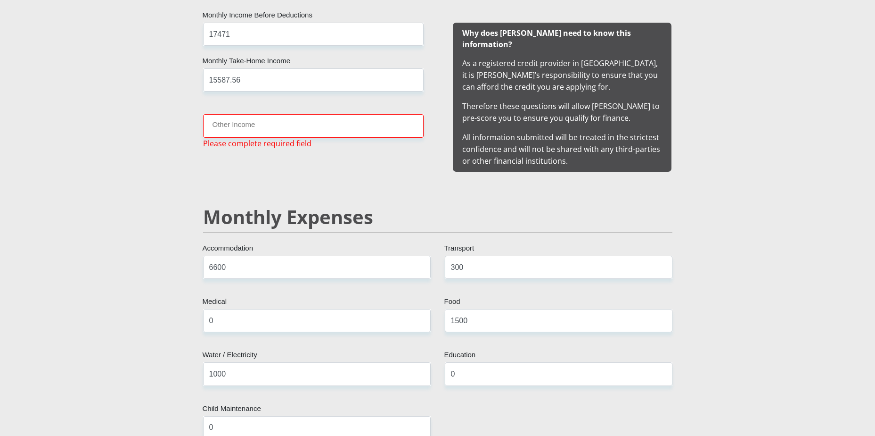
scroll to position [935, 0]
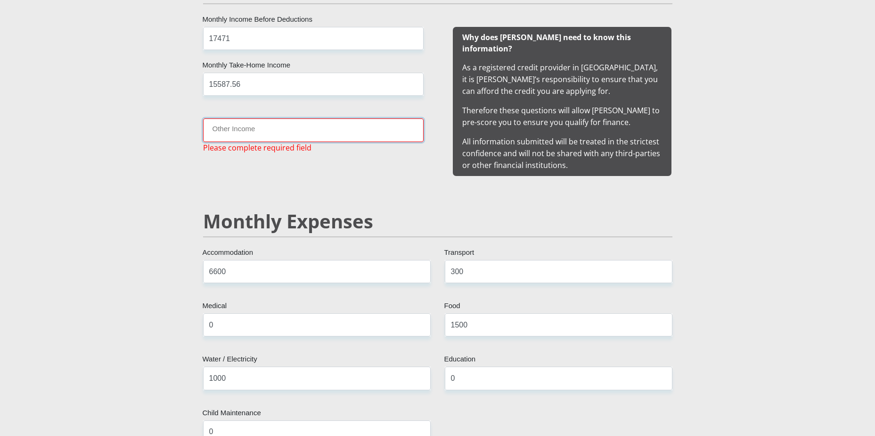
click at [326, 136] on input "Other Income" at bounding box center [313, 129] width 221 height 23
type input "0"
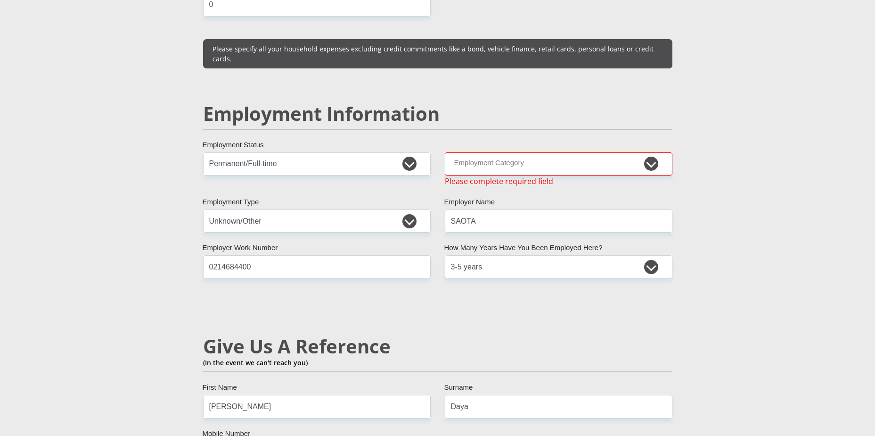
scroll to position [1359, 0]
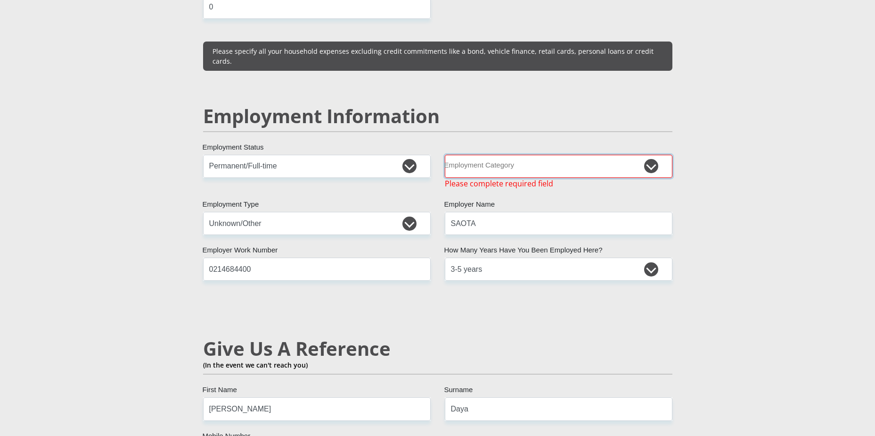
click at [654, 155] on select "AGRICULTURE ALCOHOL & TOBACCO CONSTRUCTION MATERIALS METALLURGY EQUIPMENT FOR R…" at bounding box center [559, 166] width 228 height 23
select select "9"
click at [445, 155] on select "AGRICULTURE ALCOHOL & TOBACCO CONSTRUCTION MATERIALS METALLURGY EQUIPMENT FOR R…" at bounding box center [559, 166] width 228 height 23
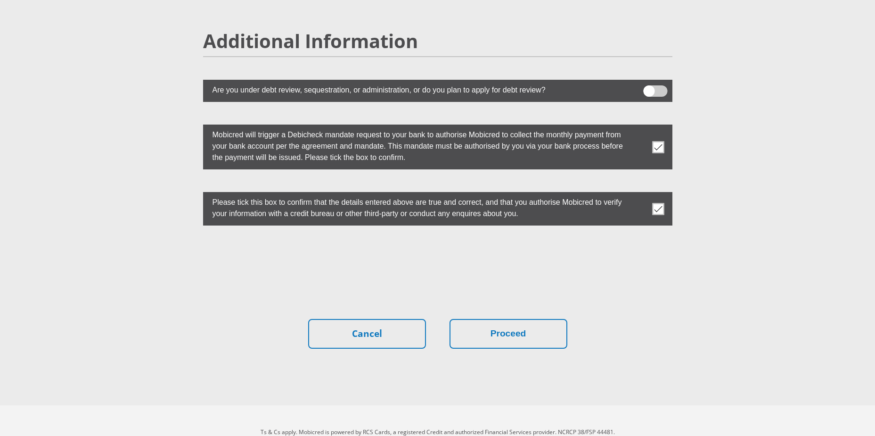
scroll to position [2566, 0]
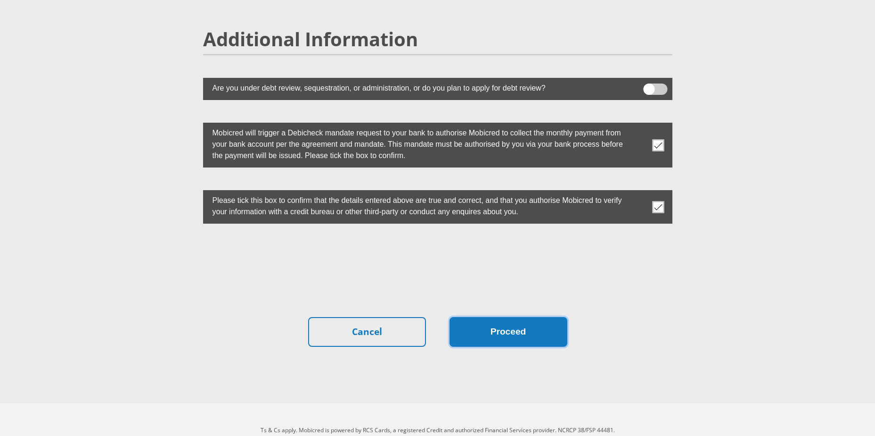
click at [519, 317] on button "Proceed" at bounding box center [509, 332] width 118 height 30
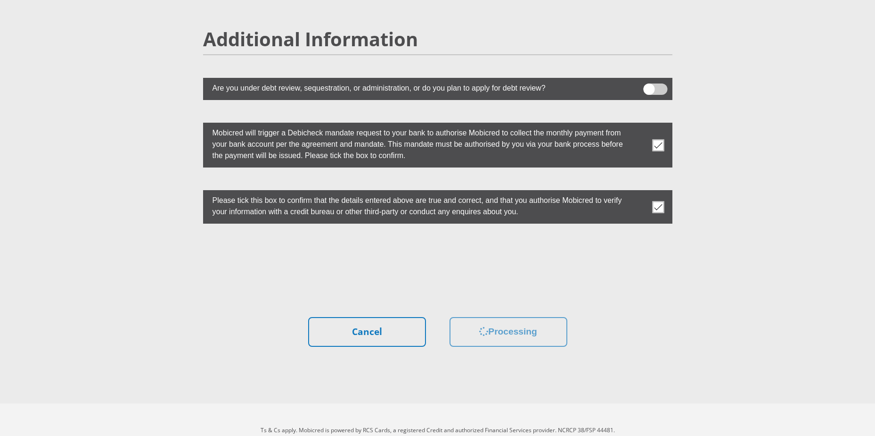
scroll to position [0, 0]
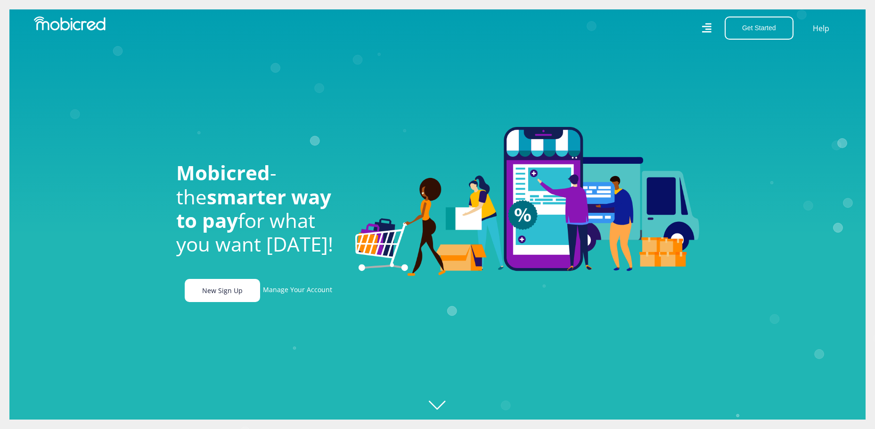
scroll to position [0, 672]
click at [223, 293] on link "New Sign Up" at bounding box center [222, 290] width 75 height 23
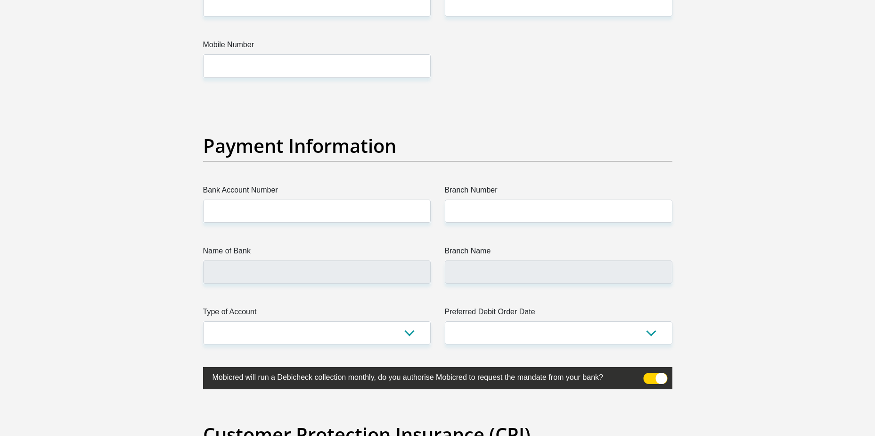
scroll to position [2074, 0]
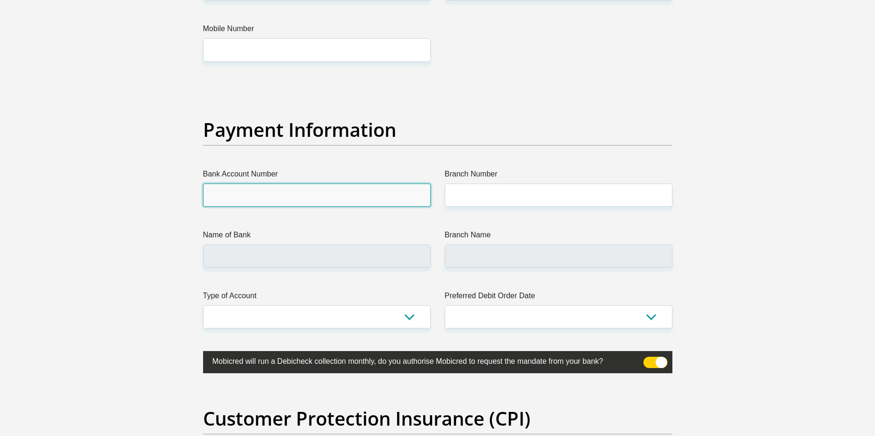
click at [318, 196] on input "Bank Account Number" at bounding box center [317, 194] width 228 height 23
type input "302461787"
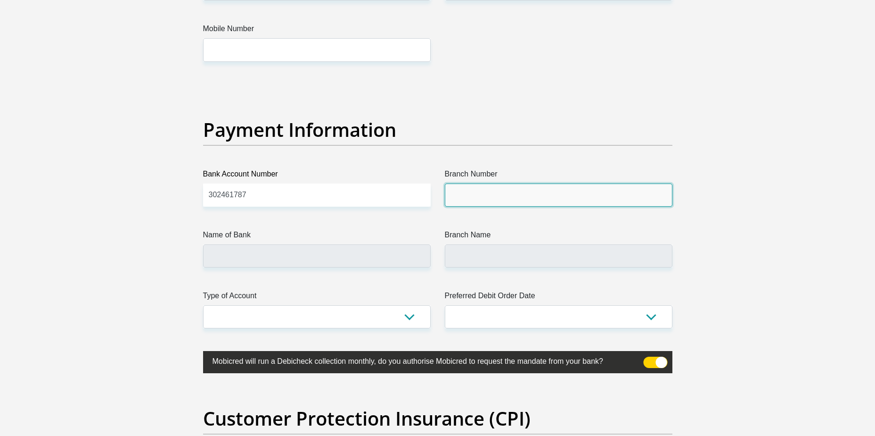
click at [514, 198] on input "Branch Number" at bounding box center [559, 194] width 228 height 23
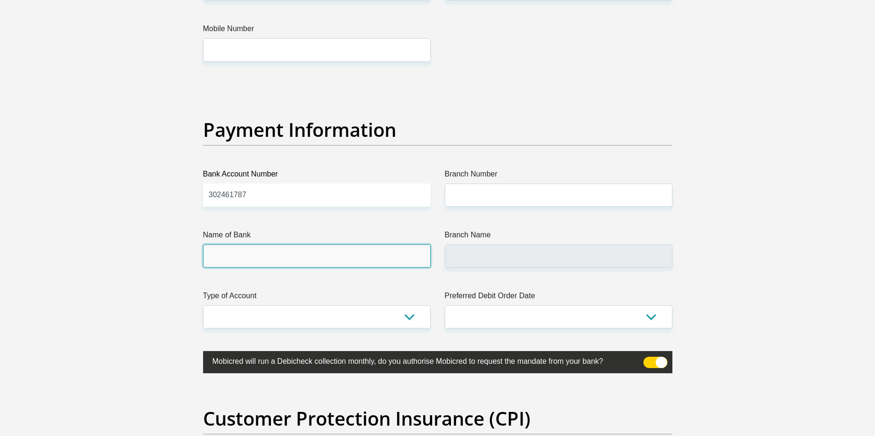
click at [382, 262] on input "Name of Bank" at bounding box center [317, 255] width 228 height 23
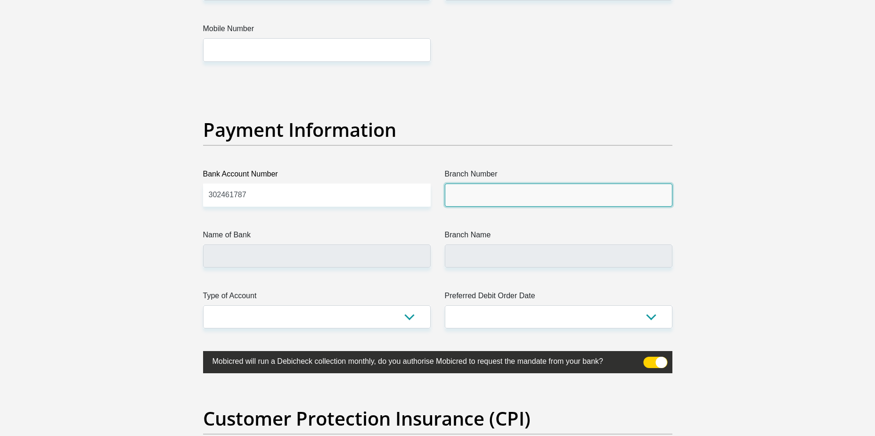
click at [521, 190] on input "Branch Number" at bounding box center [559, 194] width 228 height 23
type input "051001"
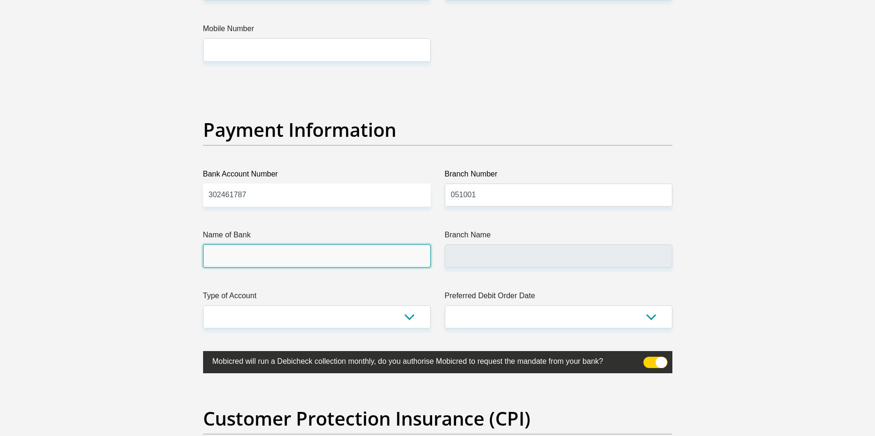
click at [366, 257] on input "Name of Bank" at bounding box center [317, 255] width 228 height 23
type input "STANDARD BANK"
type input "STANDARD BANK [GEOGRAPHIC_DATA]"
